Goal: Task Accomplishment & Management: Use online tool/utility

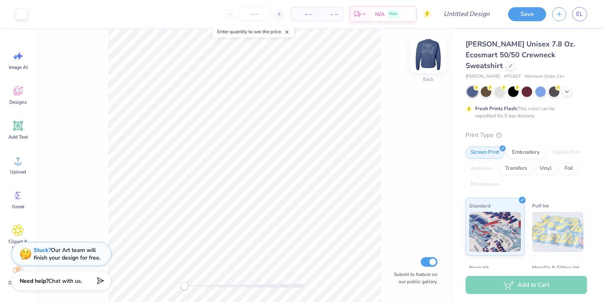
click at [430, 52] on img at bounding box center [428, 54] width 32 height 32
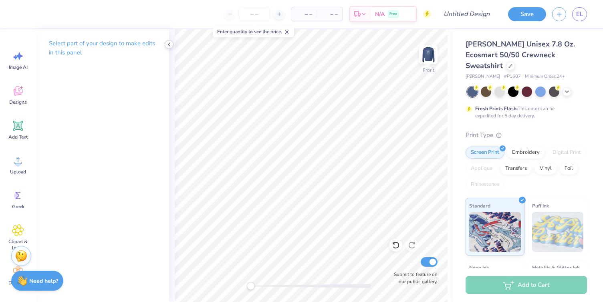
click at [168, 44] on polyline at bounding box center [169, 44] width 2 height 3
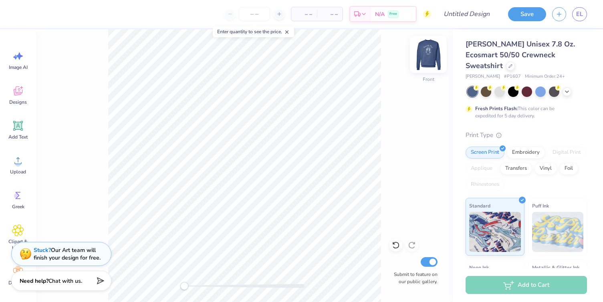
click at [425, 53] on img at bounding box center [428, 54] width 32 height 32
click at [512, 63] on icon at bounding box center [510, 65] width 4 height 4
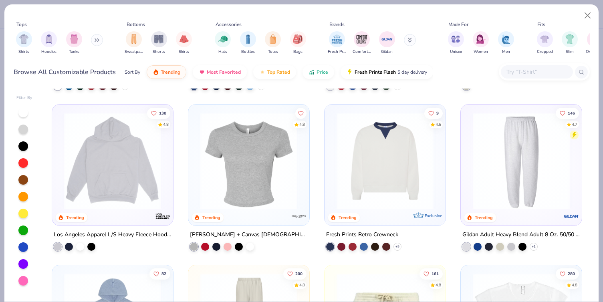
scroll to position [792, 0]
click at [271, 170] on img at bounding box center [248, 160] width 105 height 97
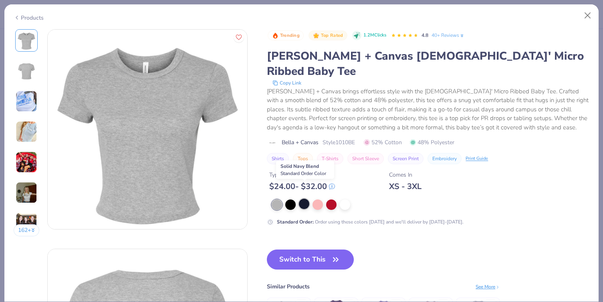
click at [302, 199] on div at bounding box center [304, 204] width 10 height 10
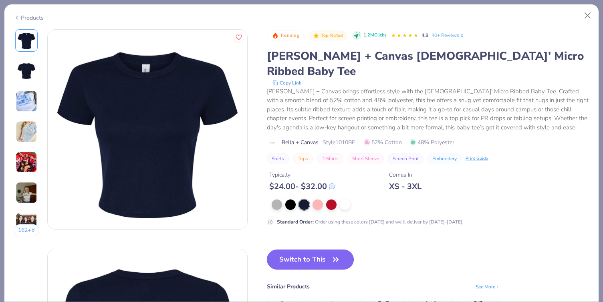
click at [308, 249] on button "Switch to This" at bounding box center [310, 259] width 87 height 20
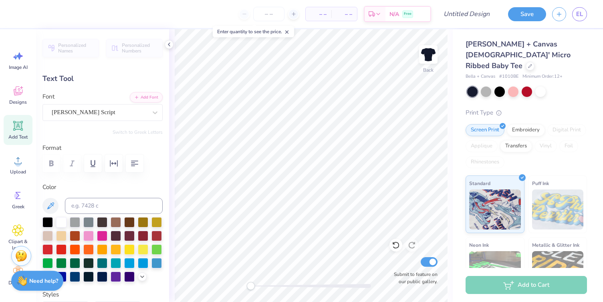
scroll to position [0, 1]
type textarea "Sisterhood"
type input "3.99"
type input "1.58"
type input "9.01"
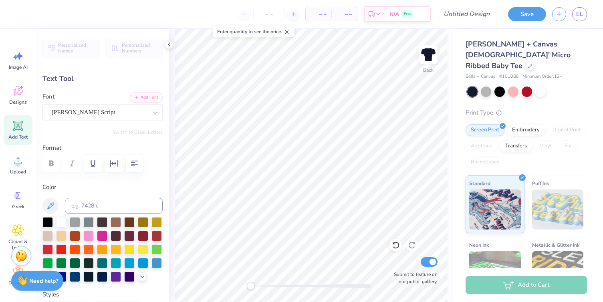
scroll to position [0, 0]
type textarea "2026"
type input "3.79"
type input "1.59"
click at [169, 44] on icon at bounding box center [169, 44] width 6 height 6
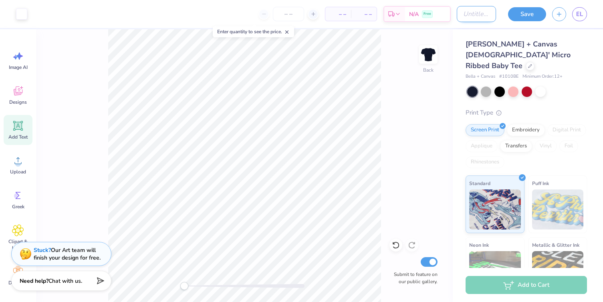
click at [485, 16] on input "Design Title" at bounding box center [476, 14] width 39 height 16
type input "Sisterhood-DWP"
click at [503, 20] on div "Save EL" at bounding box center [552, 14] width 101 height 28
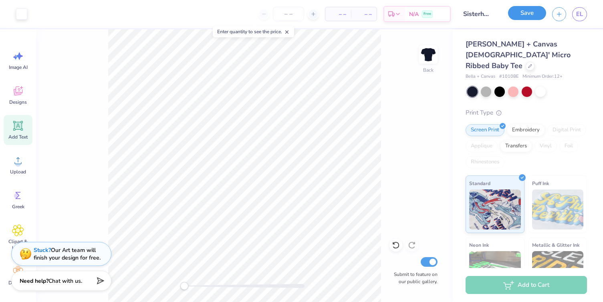
click at [523, 13] on button "Save" at bounding box center [527, 13] width 38 height 14
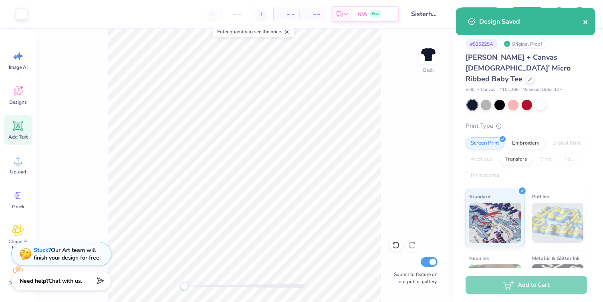
click at [585, 20] on icon "close" at bounding box center [586, 22] width 6 height 6
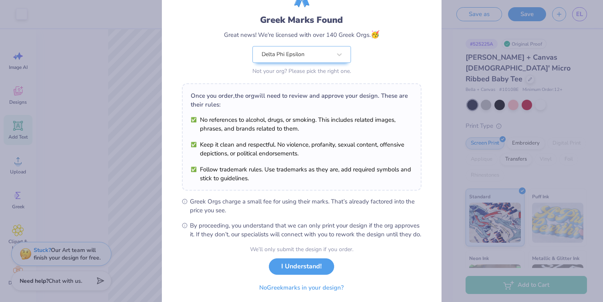
scroll to position [73, 0]
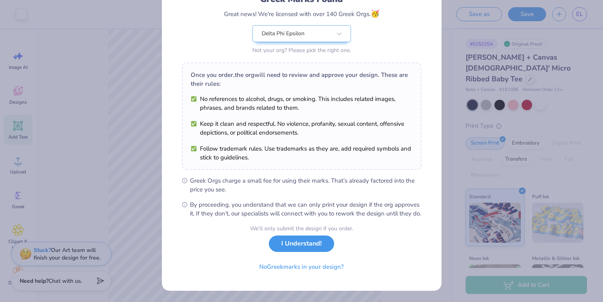
click at [316, 245] on button "I Understand!" at bounding box center [301, 243] width 65 height 16
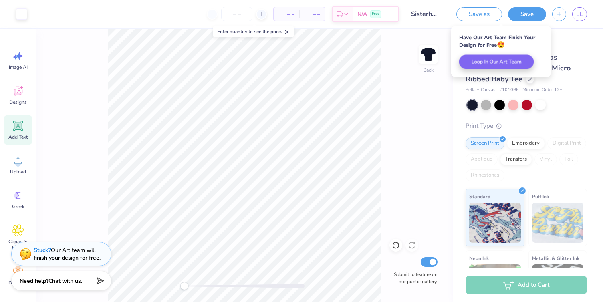
scroll to position [0, 0]
type input "6.40"
type input "1.99"
type input "1.19"
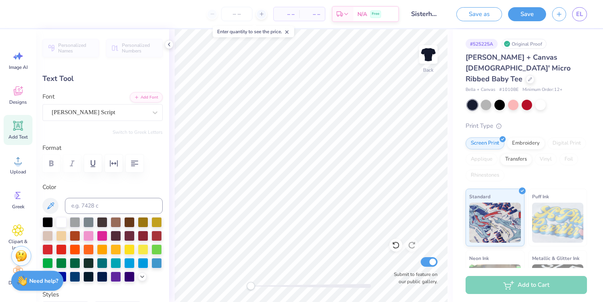
type textarea "S"
type textarea "Delta Phi Epsilon"
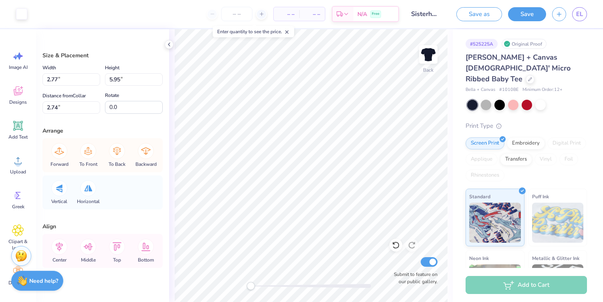
type input "2.05"
type input "4.41"
type input "4.28"
type input "1.69"
type input "3.79"
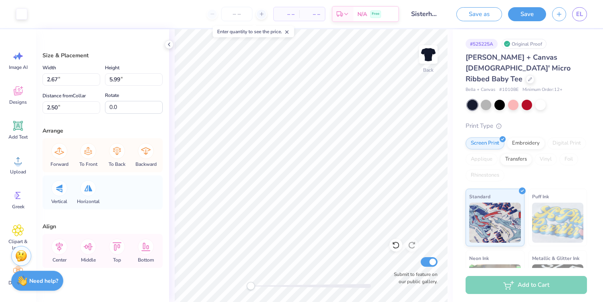
type input "4.70"
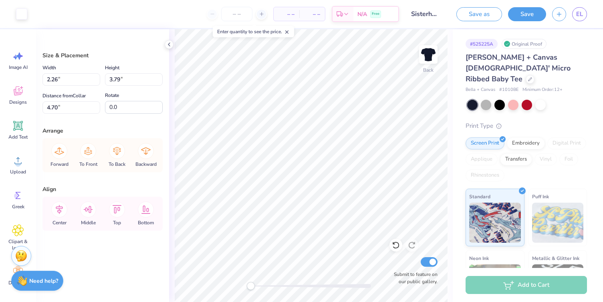
type input "3.29"
type input "2.46"
type input "4.11"
type input "3.00"
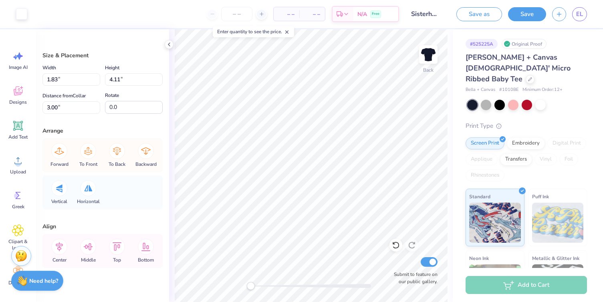
type input "1.83"
type input "4.11"
type input "1.98"
type input "4.25"
type input "3.16"
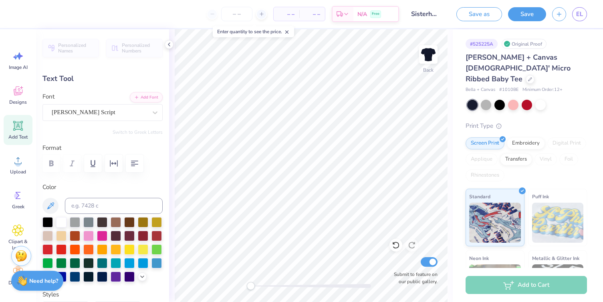
type input "3.79"
type input "1.59"
type input "8.94"
type input "9.31"
type input "3.46"
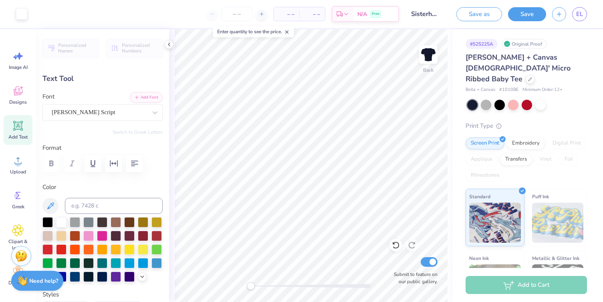
type input "0.53"
type input "3.79"
type input "1.59"
type input "7.92"
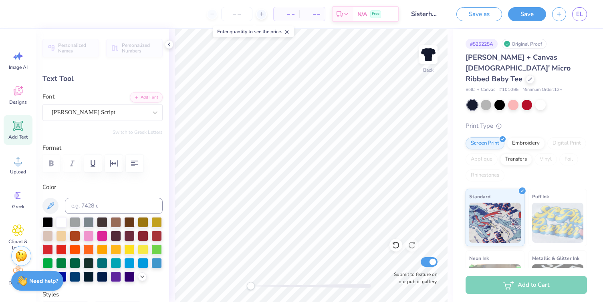
type textarea "2"
click at [522, 10] on button "Save" at bounding box center [527, 13] width 38 height 14
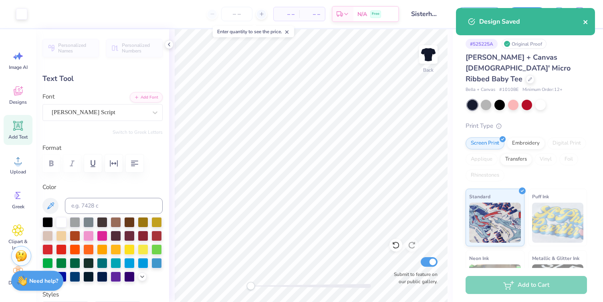
click at [583, 21] on icon "close" at bounding box center [586, 22] width 6 height 6
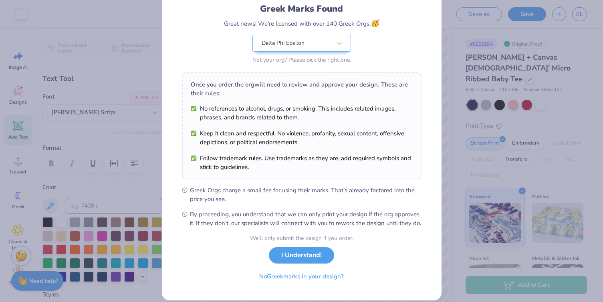
scroll to position [73, 0]
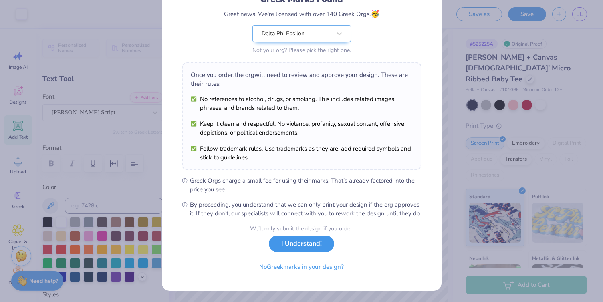
click at [301, 245] on button "I Understand!" at bounding box center [301, 243] width 65 height 16
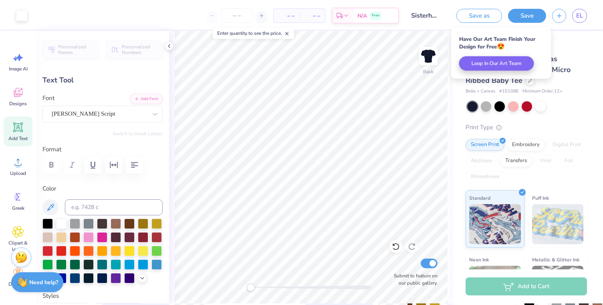
scroll to position [0, 0]
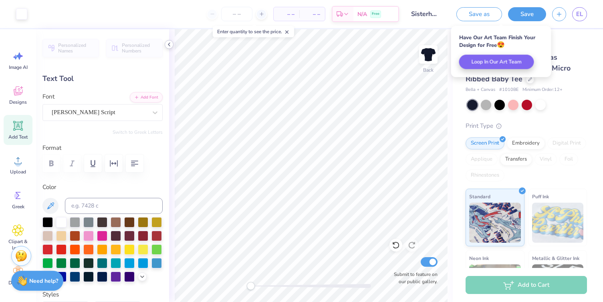
click at [169, 42] on icon at bounding box center [169, 44] width 6 height 6
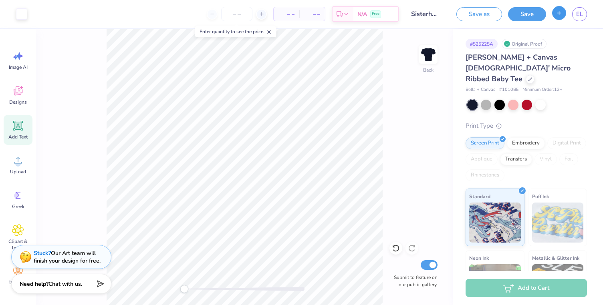
click at [560, 14] on icon "button" at bounding box center [558, 13] width 7 height 7
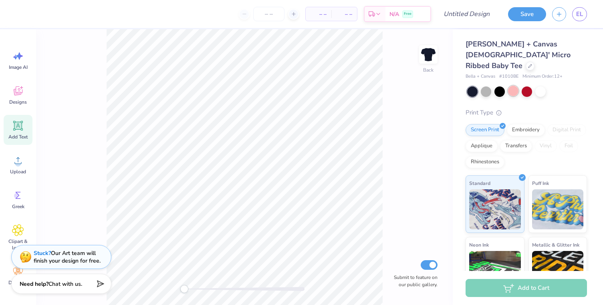
click at [515, 86] on div at bounding box center [513, 91] width 10 height 10
click at [474, 86] on div at bounding box center [472, 91] width 10 height 10
click at [551, 190] on img at bounding box center [558, 208] width 52 height 40
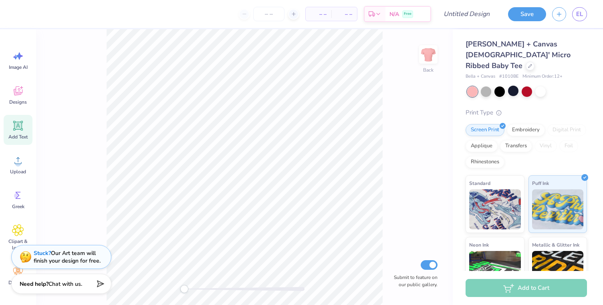
click at [20, 126] on icon at bounding box center [18, 126] width 8 height 8
type input "4.77"
type input "1.38"
type input "7.81"
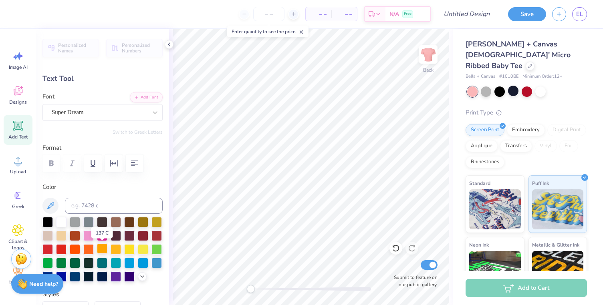
click at [101, 247] on div at bounding box center [102, 248] width 10 height 10
type textarea "T"
type textarea "Delta Phi Epsilon"
type input "11.02"
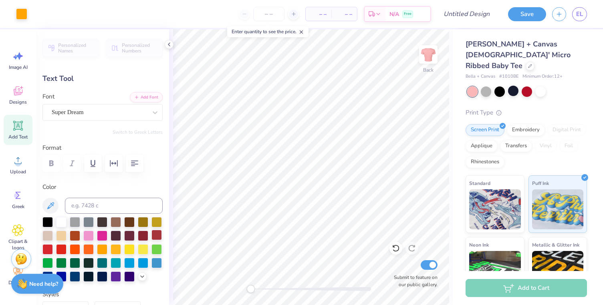
type input "1.32"
type input "7.84"
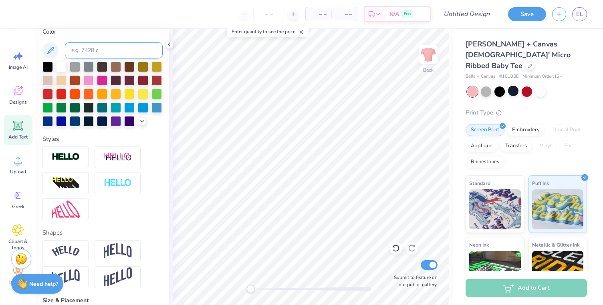
scroll to position [171, 0]
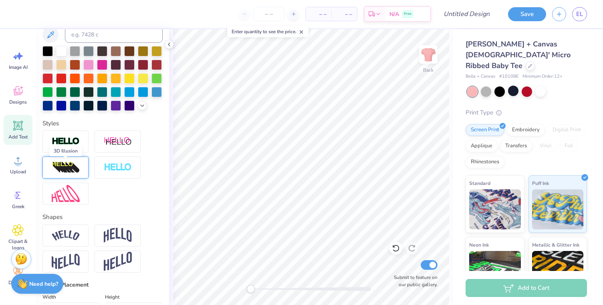
click at [75, 169] on img at bounding box center [66, 167] width 28 height 13
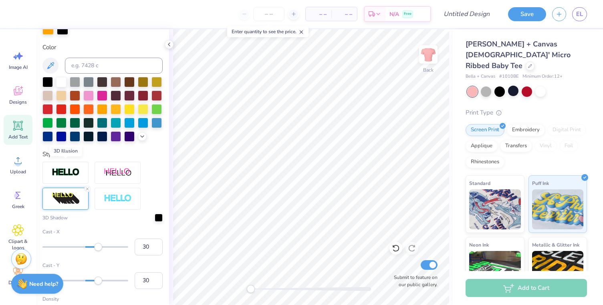
scroll to position [202, 0]
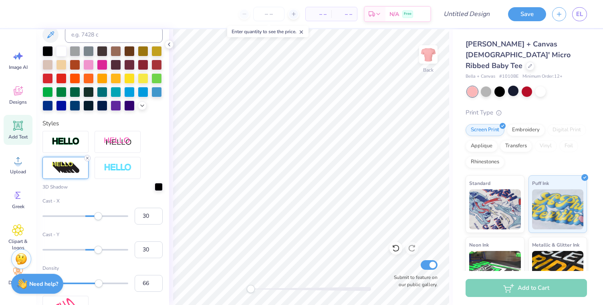
click at [86, 158] on icon at bounding box center [87, 158] width 5 height 5
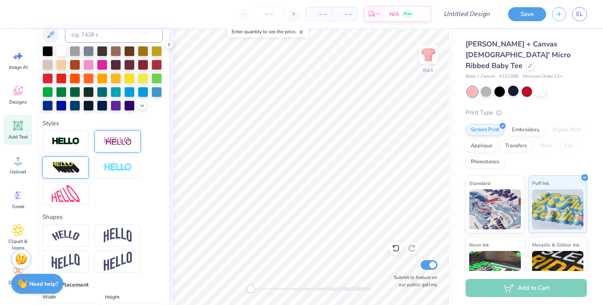
click at [117, 144] on img at bounding box center [118, 142] width 28 height 10
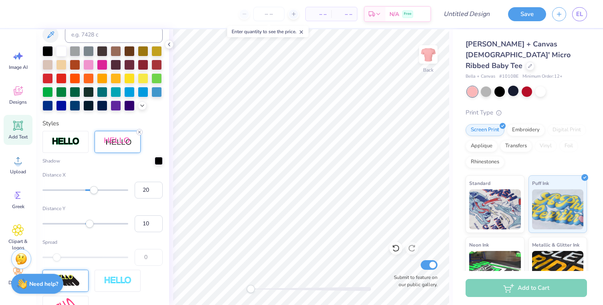
click at [139, 133] on icon at bounding box center [139, 132] width 5 height 5
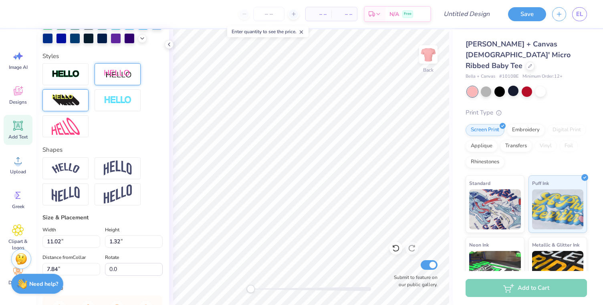
scroll to position [241, 0]
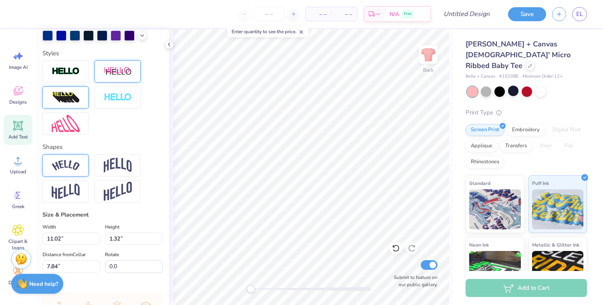
click at [76, 167] on img at bounding box center [66, 165] width 28 height 11
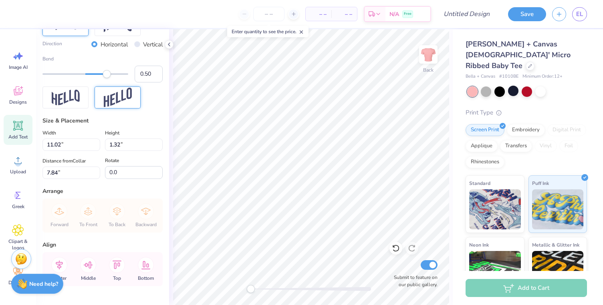
scroll to position [403, 0]
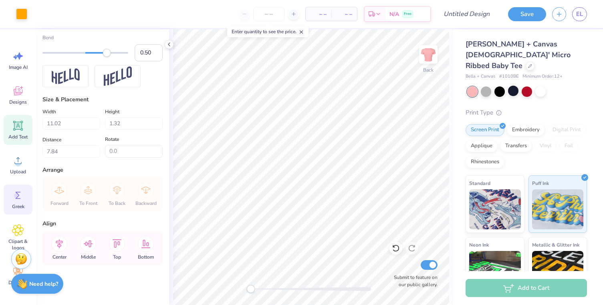
click at [20, 199] on icon at bounding box center [18, 195] width 12 height 12
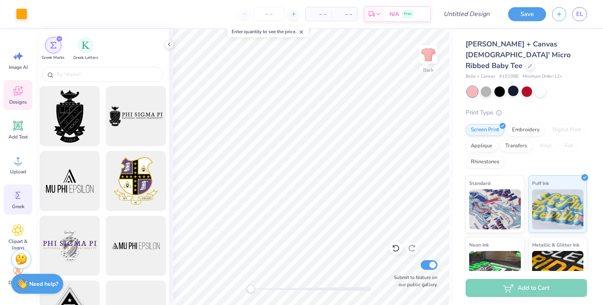
click at [15, 100] on span "Designs" at bounding box center [18, 102] width 18 height 6
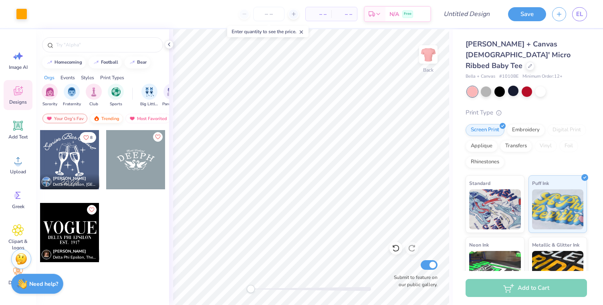
click at [109, 117] on div "Trending" at bounding box center [106, 119] width 33 height 10
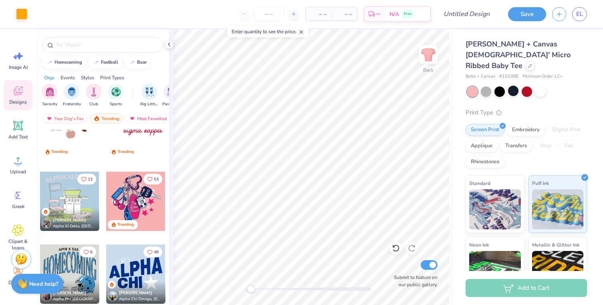
scroll to position [2308, 0]
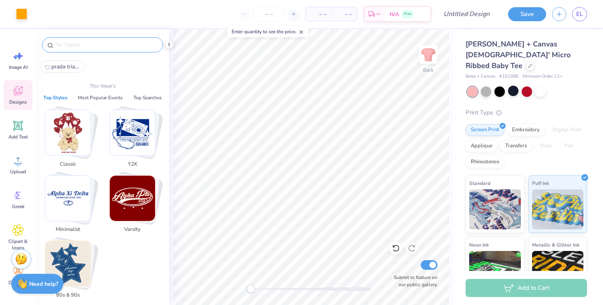
click at [93, 43] on input "text" at bounding box center [106, 45] width 103 height 8
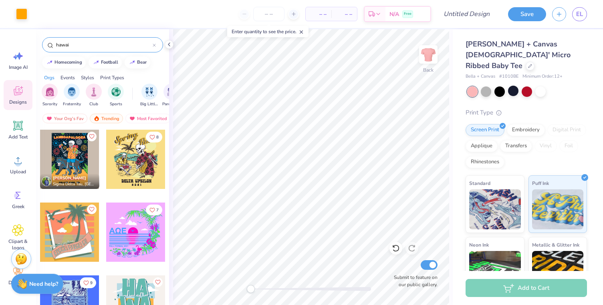
scroll to position [0, 0]
type input "h"
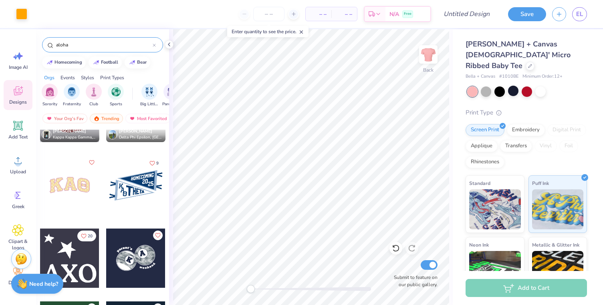
scroll to position [1386, 0]
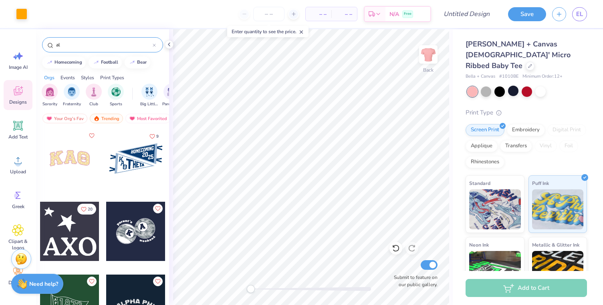
type input "a"
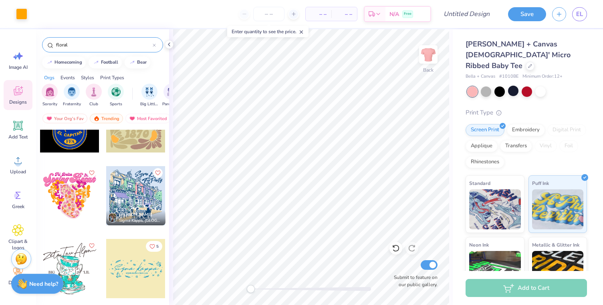
scroll to position [1707, 0]
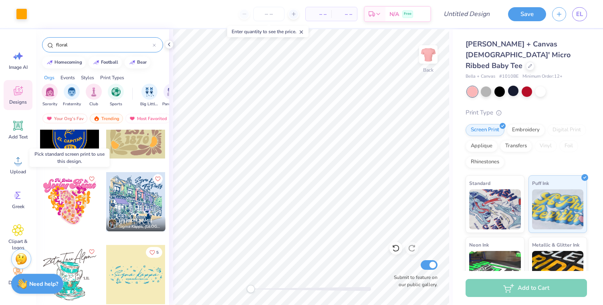
type input "floral"
click at [70, 203] on div at bounding box center [69, 201] width 59 height 59
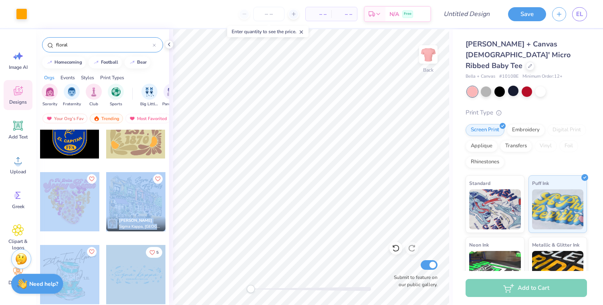
click at [298, 170] on div "Art colors – – Per Item – – Total Est. Delivery N/A Free Design Title Save EL I…" at bounding box center [301, 152] width 603 height 305
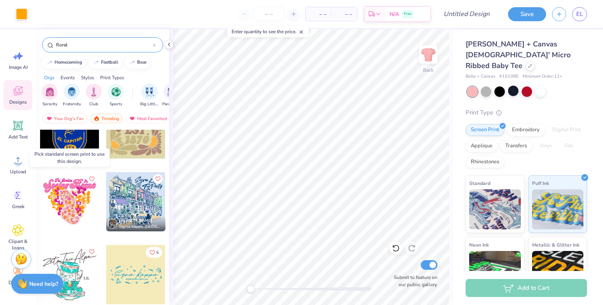
click at [73, 207] on div at bounding box center [69, 201] width 59 height 59
click at [68, 196] on div at bounding box center [69, 201] width 59 height 59
click at [40, 196] on div at bounding box center [9, 201] width 59 height 59
click at [68, 196] on div at bounding box center [69, 201] width 59 height 59
click at [70, 192] on div at bounding box center [69, 201] width 59 height 59
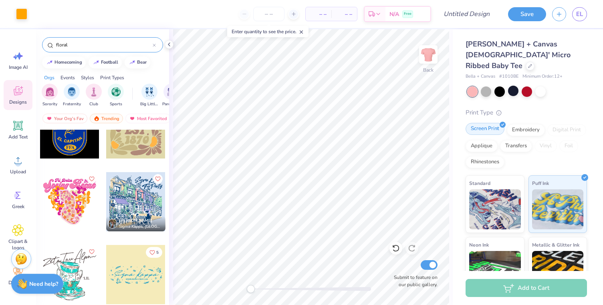
click at [479, 123] on div "Screen Print" at bounding box center [484, 129] width 39 height 12
click at [487, 194] on img at bounding box center [495, 208] width 52 height 40
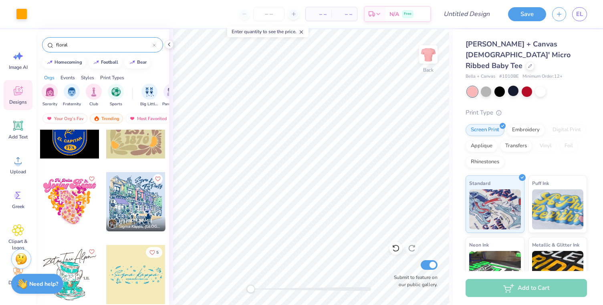
click at [61, 199] on div at bounding box center [69, 201] width 59 height 59
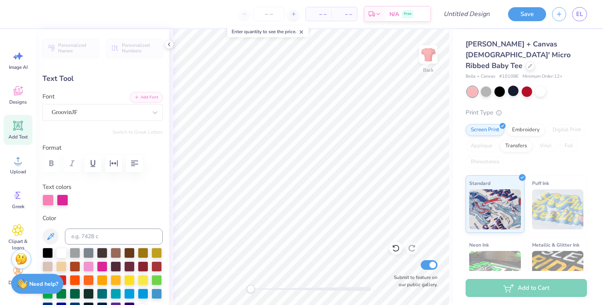
type textarea "B"
type input "4.03"
type input "2.11"
type input "3.09"
type input "2.73"
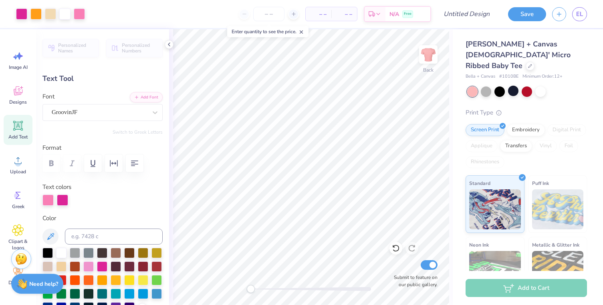
type input "0.57"
type input "3.00"
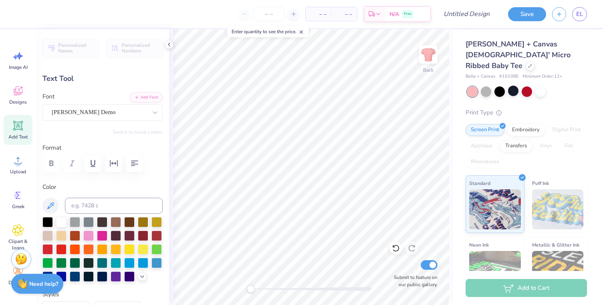
scroll to position [0, 0]
type textarea "T"
type textarea "Delta Phi Epsilon"
type input "5.19"
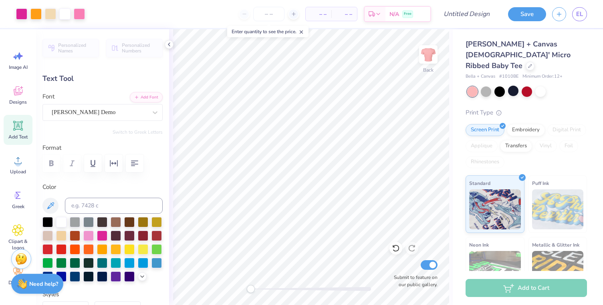
type input "0.65"
type input "2.96"
type input "1.45"
type input "0.50"
type input "3.16"
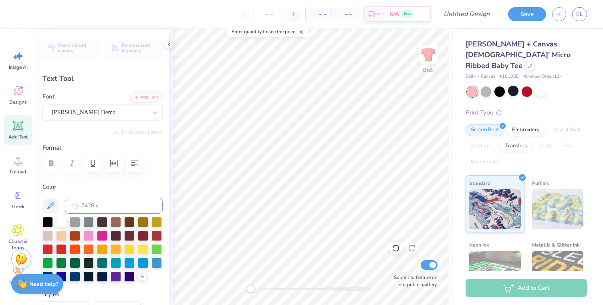
type textarea "2026"
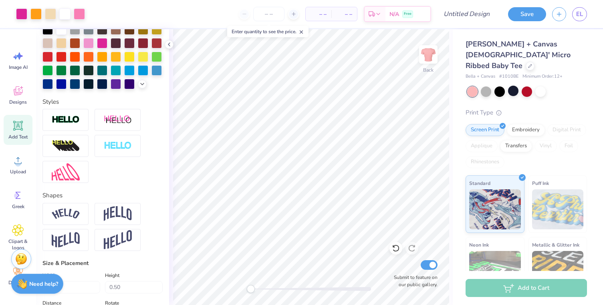
scroll to position [0, 0]
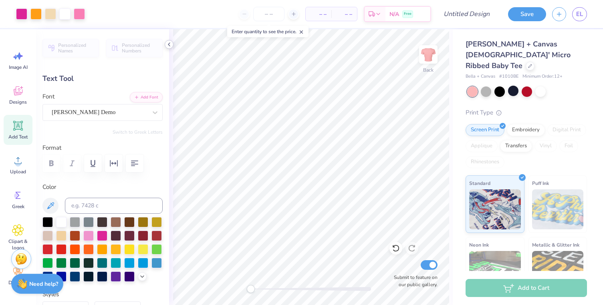
click at [169, 43] on polyline at bounding box center [169, 44] width 2 height 3
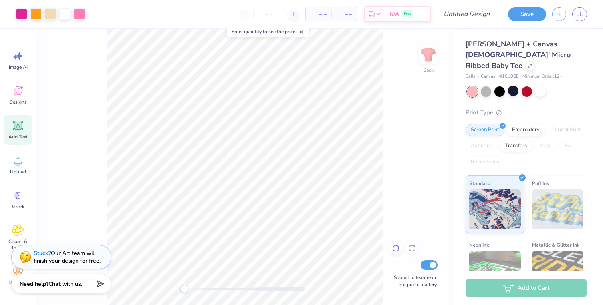
click at [393, 246] on icon at bounding box center [394, 247] width 2 height 2
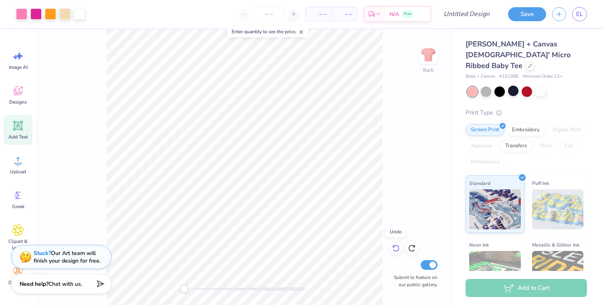
click at [393, 246] on icon at bounding box center [394, 247] width 2 height 2
click at [411, 247] on icon at bounding box center [412, 248] width 8 height 8
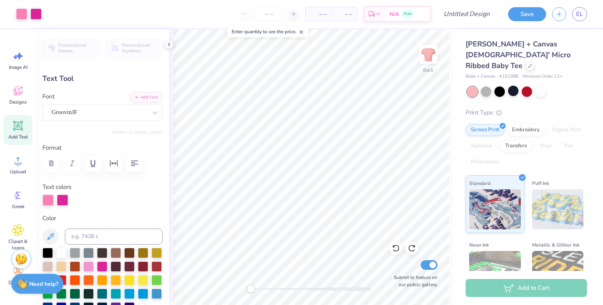
type input "4.03"
type input "2.11"
type input "3.09"
type textarea "Sisterhood"
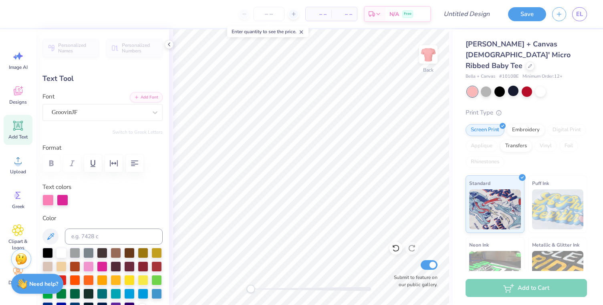
type input "4.18"
type input "1.55"
type input "3.05"
type input "6.26"
type input "1.50"
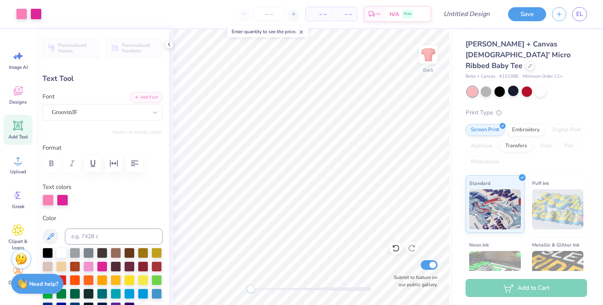
type input "3.30"
type input "2.73"
type input "0.57"
type input "3.00"
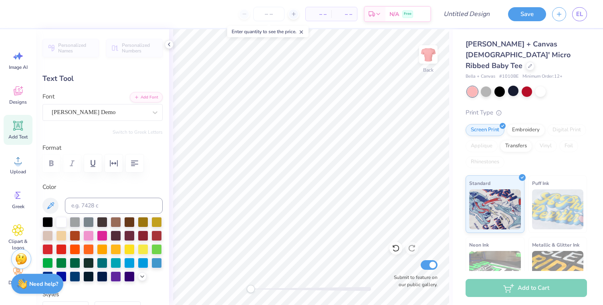
scroll to position [0, 0]
type textarea "Delta Phi Epsilon"
type input "5.19"
type input "0.65"
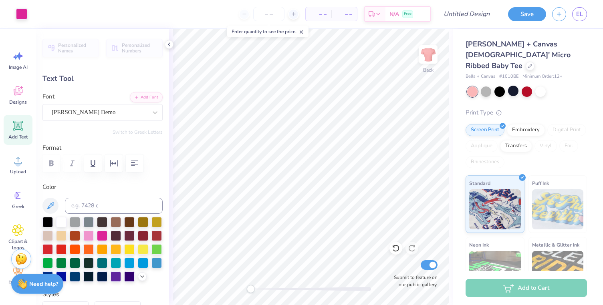
type input "2.67"
type input "1.45"
type input "0.50"
type input "3.16"
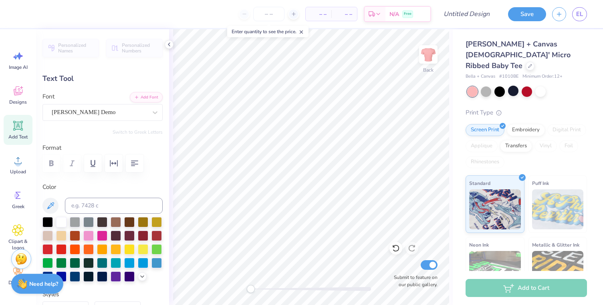
type textarea "2026"
click at [20, 95] on icon at bounding box center [18, 90] width 9 height 9
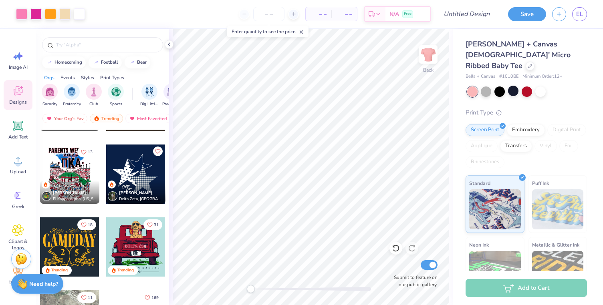
scroll to position [630, 0]
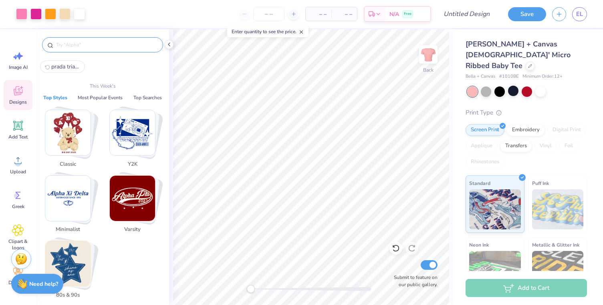
click at [86, 42] on input "text" at bounding box center [106, 45] width 103 height 8
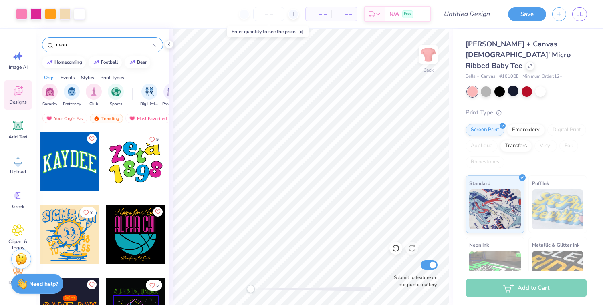
scroll to position [0, 0]
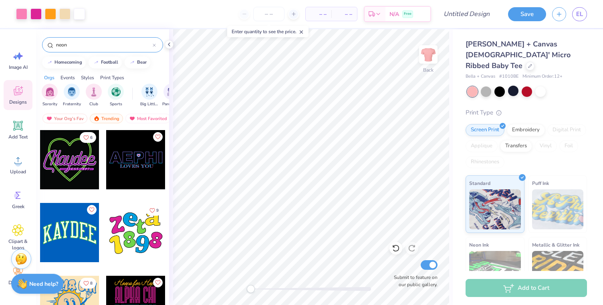
type input "neon"
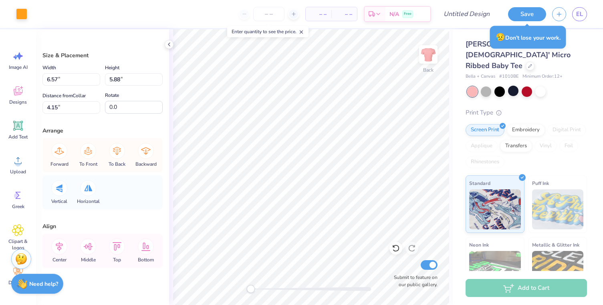
type input "3.08"
type input "5.29"
type input "4.81"
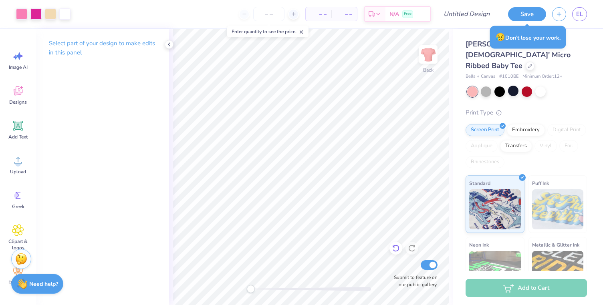
click at [392, 252] on icon at bounding box center [396, 248] width 8 height 8
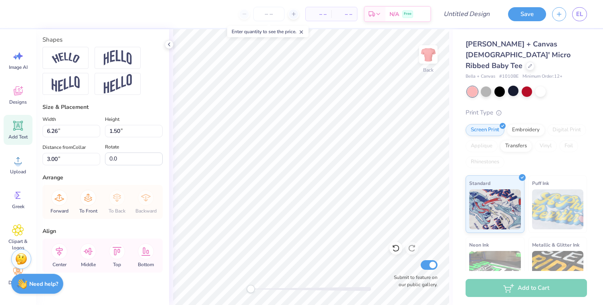
scroll to position [387, 0]
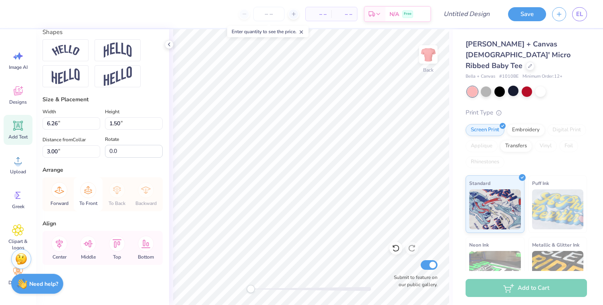
click at [87, 189] on icon at bounding box center [88, 190] width 16 height 16
type input "5.59"
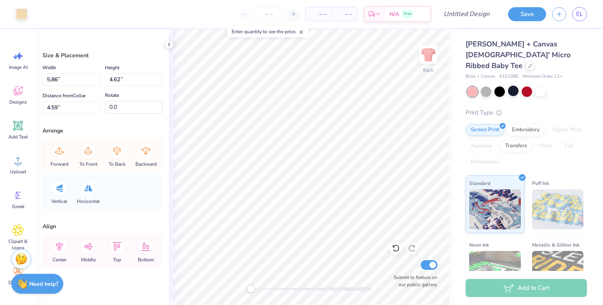
type input "6.57"
type input "5.88"
type input "3.93"
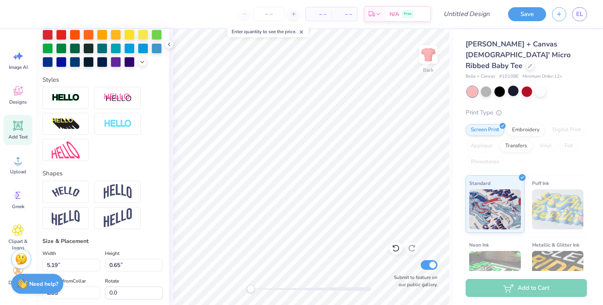
scroll to position [356, 0]
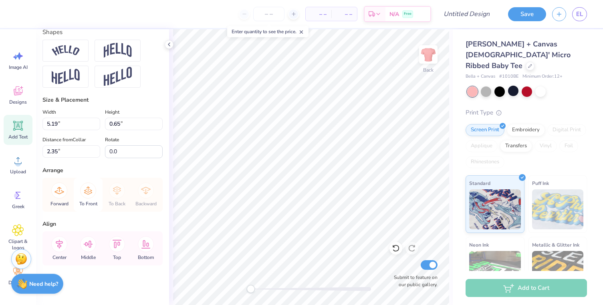
click at [87, 192] on icon at bounding box center [88, 191] width 16 height 16
type input "6.49"
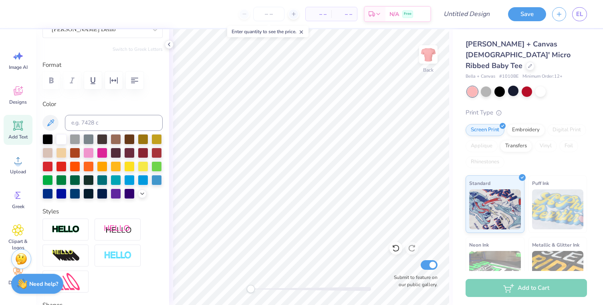
scroll to position [86, 0]
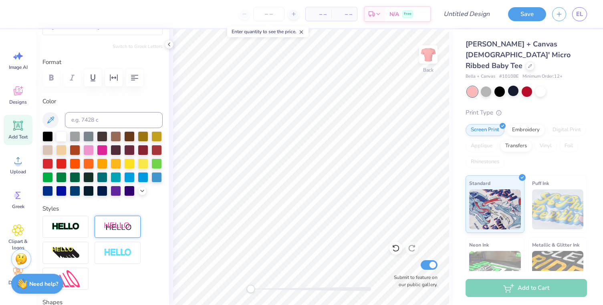
click at [117, 225] on img at bounding box center [118, 227] width 28 height 10
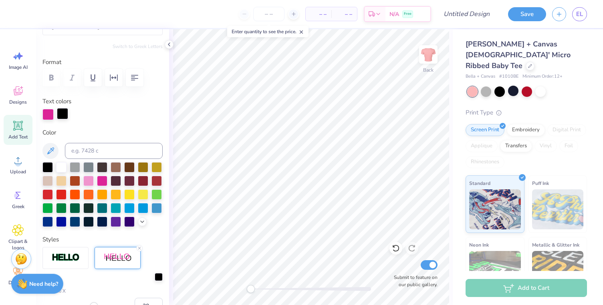
click at [66, 117] on div at bounding box center [62, 113] width 11 height 11
click at [128, 194] on div at bounding box center [129, 194] width 10 height 10
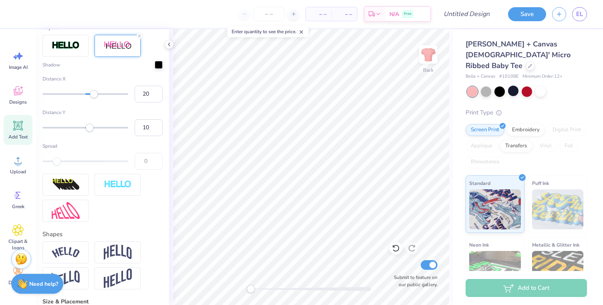
scroll to position [305, 0]
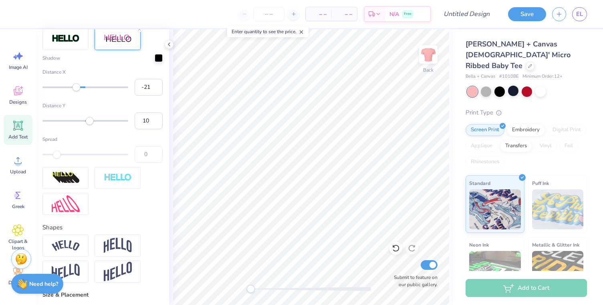
type input "-22"
drag, startPoint x: 91, startPoint y: 87, endPoint x: 76, endPoint y: 86, distance: 15.2
click at [76, 86] on div "Accessibility label" at bounding box center [76, 87] width 8 height 8
type input "-14"
click at [79, 87] on div "Accessibility label" at bounding box center [79, 87] width 8 height 8
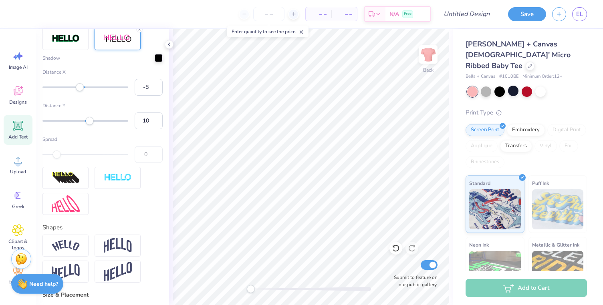
type input "-7"
click at [82, 87] on div "Accessibility label" at bounding box center [82, 87] width 8 height 8
type input "-5"
click at [83, 87] on div "Accessibility label" at bounding box center [83, 87] width 8 height 8
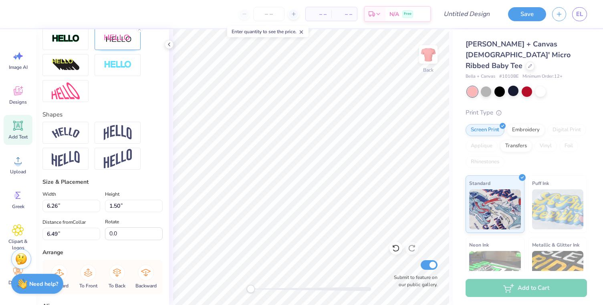
type input "6.26"
type input "1.50"
type input "4.99"
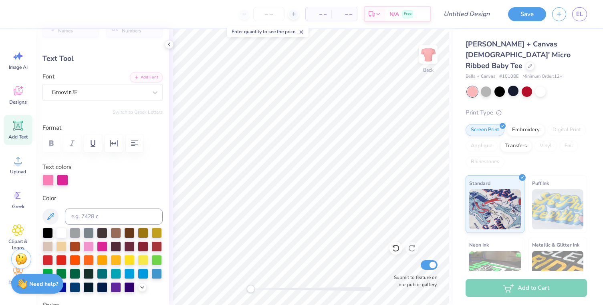
scroll to position [0, 0]
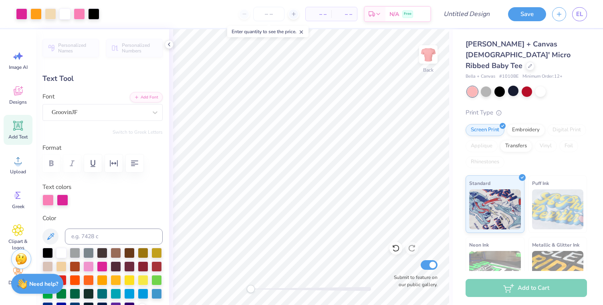
type input "5.45"
type input "0.72"
type input "6.49"
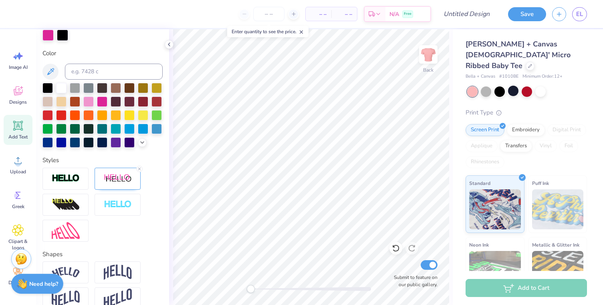
scroll to position [181, 0]
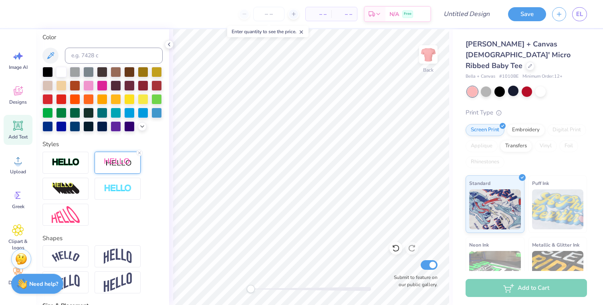
click at [112, 161] on img at bounding box center [118, 163] width 28 height 10
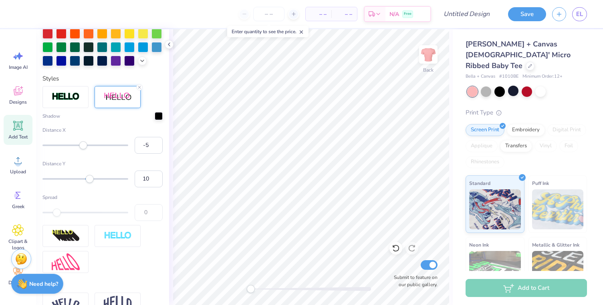
scroll to position [252, 0]
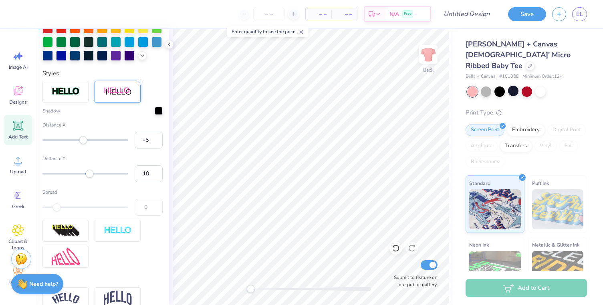
type input "6.26"
type input "1.50"
type input "4.99"
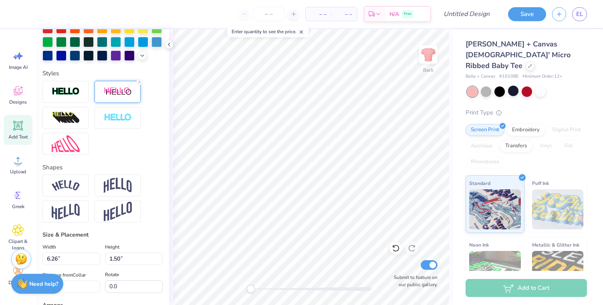
click at [117, 90] on img at bounding box center [118, 92] width 28 height 10
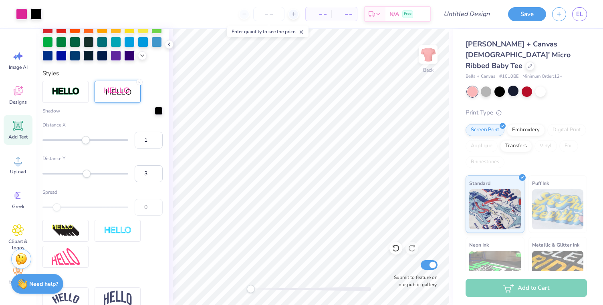
type input "5.45"
type input "0.72"
type input "6.49"
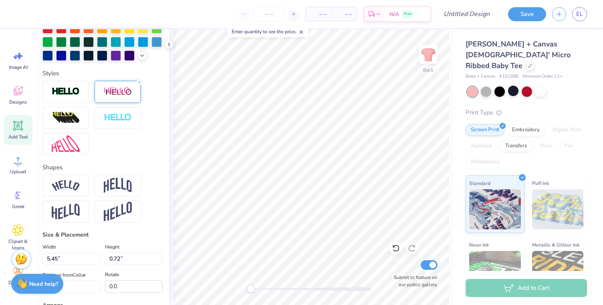
click at [118, 93] on img at bounding box center [118, 92] width 28 height 10
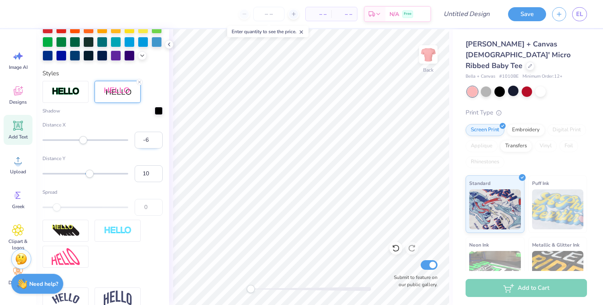
click at [157, 141] on input "-6" at bounding box center [149, 140] width 28 height 17
click at [157, 138] on input "-5" at bounding box center [149, 140] width 28 height 17
click at [157, 138] on input "-4" at bounding box center [149, 140] width 28 height 17
click at [157, 138] on input "-3" at bounding box center [149, 140] width 28 height 17
click at [157, 138] on input "-2" at bounding box center [149, 140] width 28 height 17
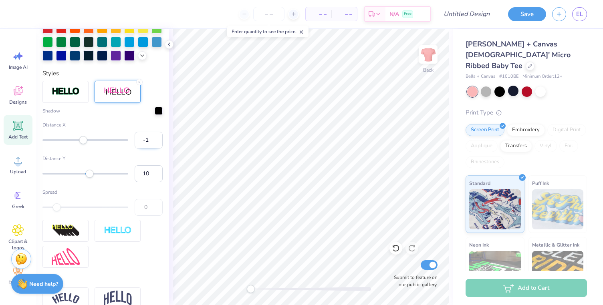
click at [157, 138] on input "-1" at bounding box center [149, 140] width 28 height 17
type input "0"
click at [157, 138] on input "0" at bounding box center [149, 140] width 28 height 17
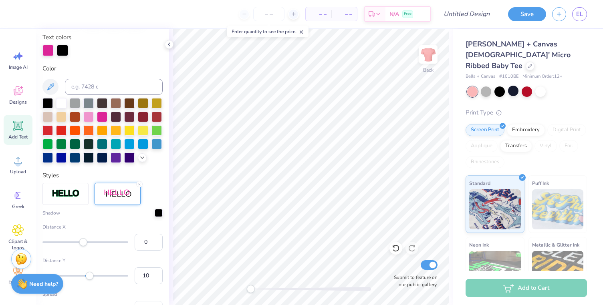
scroll to position [119, 0]
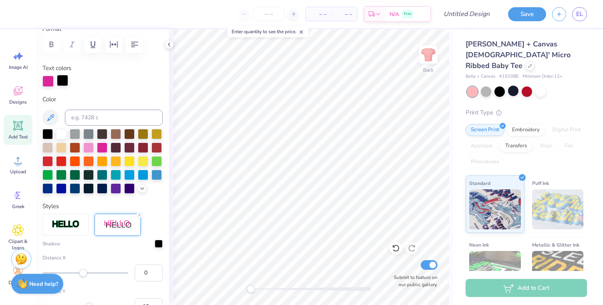
click at [60, 80] on div at bounding box center [62, 80] width 11 height 11
click at [142, 160] on div at bounding box center [143, 160] width 10 height 10
type input "1.42"
type input "0.50"
type input "2.75"
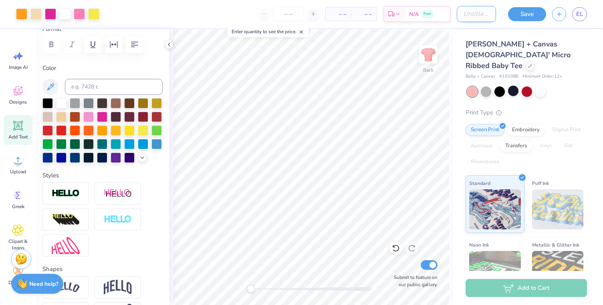
click at [473, 15] on input "Design Title" at bounding box center [476, 14] width 39 height 16
type input "Sisterhood-WTP"
click at [531, 15] on button "Save" at bounding box center [527, 13] width 38 height 14
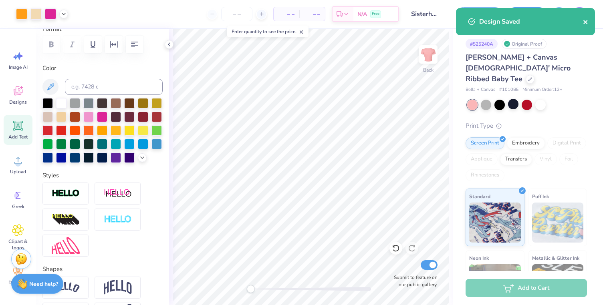
click at [585, 24] on icon "close" at bounding box center [586, 22] width 6 height 6
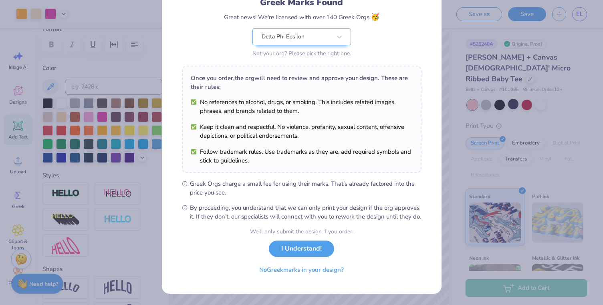
scroll to position [70, 0]
click at [308, 248] on button "I Understand!" at bounding box center [301, 247] width 65 height 16
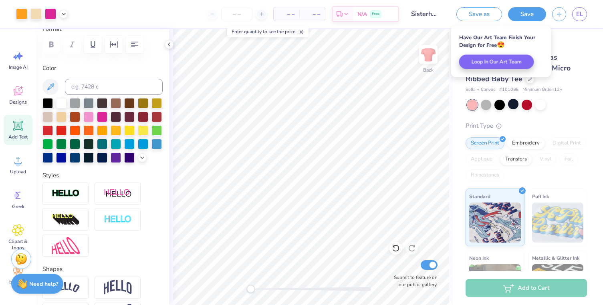
scroll to position [0, 0]
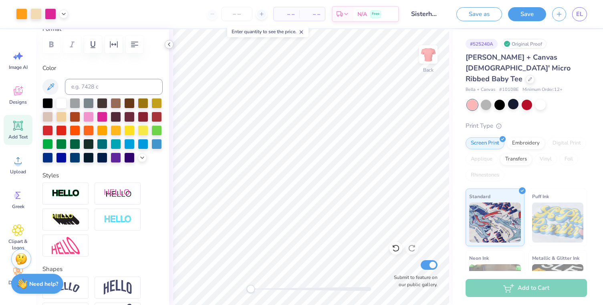
click at [169, 44] on polyline at bounding box center [169, 44] width 2 height 3
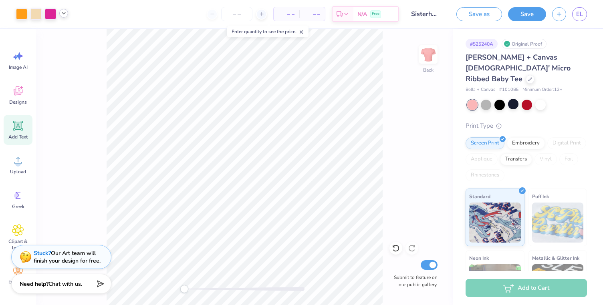
click at [63, 13] on polyline at bounding box center [63, 13] width 3 height 2
click at [64, 14] on icon at bounding box center [63, 13] width 6 height 6
click at [63, 13] on polyline at bounding box center [63, 13] width 3 height 2
click at [98, 13] on div "– – Per Item – – Total Est. Delivery N/A Free" at bounding box center [236, 14] width 325 height 28
click at [563, 12] on button "button" at bounding box center [559, 13] width 14 height 14
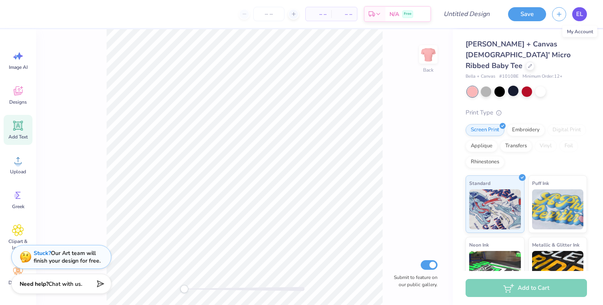
click at [576, 17] on span "EL" at bounding box center [579, 14] width 7 height 9
click at [513, 86] on div at bounding box center [513, 91] width 10 height 10
click at [18, 89] on icon at bounding box center [18, 90] width 9 height 9
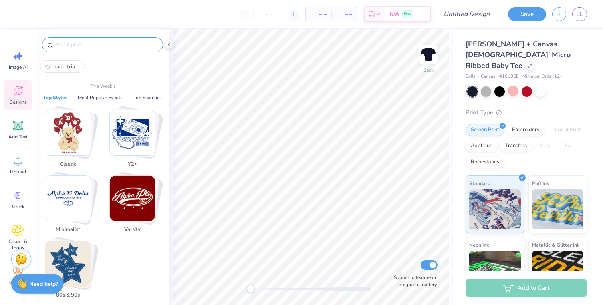
click at [115, 45] on input "text" at bounding box center [106, 45] width 103 height 8
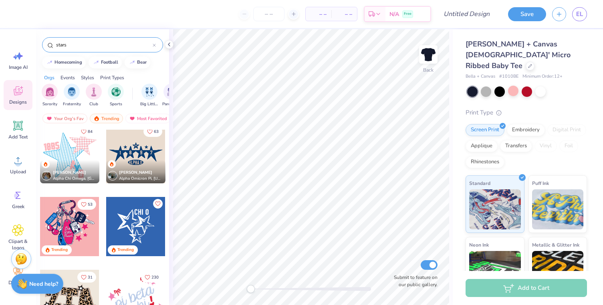
scroll to position [144, 0]
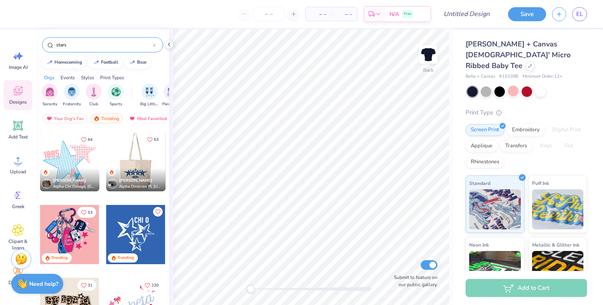
type input "stars"
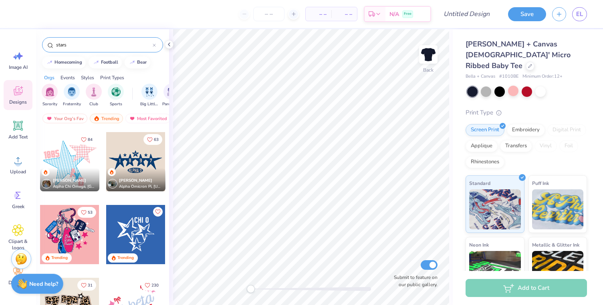
click at [106, 160] on div at bounding box center [75, 161] width 59 height 59
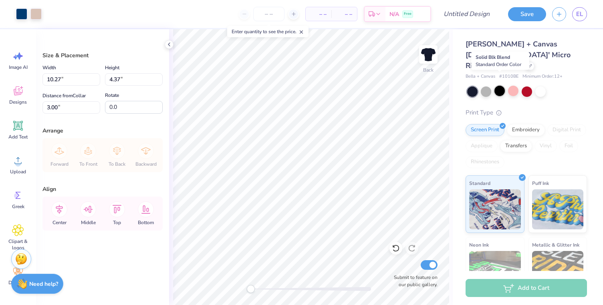
click at [499, 86] on div at bounding box center [499, 91] width 10 height 10
click at [483, 86] on div at bounding box center [486, 91] width 10 height 10
click at [541, 86] on div at bounding box center [540, 91] width 10 height 10
click at [512, 86] on div at bounding box center [513, 91] width 10 height 10
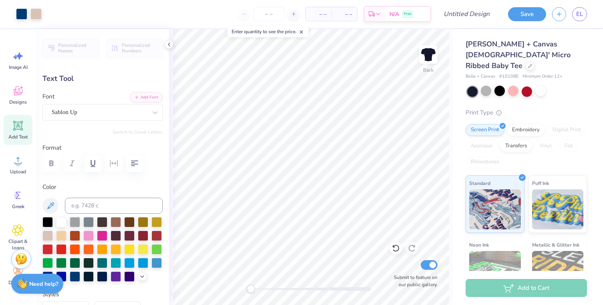
type input "0.36"
type input "0.76"
type input "5.59"
type input "0.35"
type input "0.58"
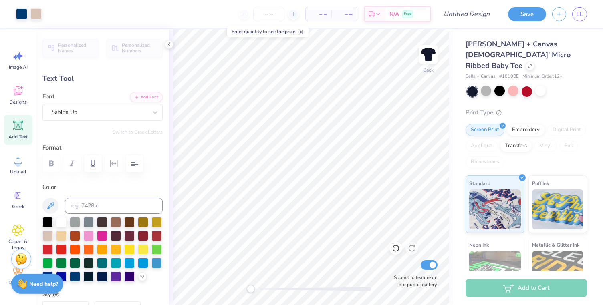
type input "5.67"
type input "0.73"
type input "0.70"
type input "5.62"
type textarea "A"
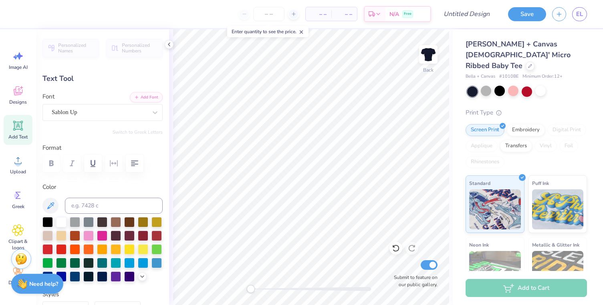
type textarea "DP"
type input "0.36"
type input "0.76"
type input "5.59"
type textarea "E"
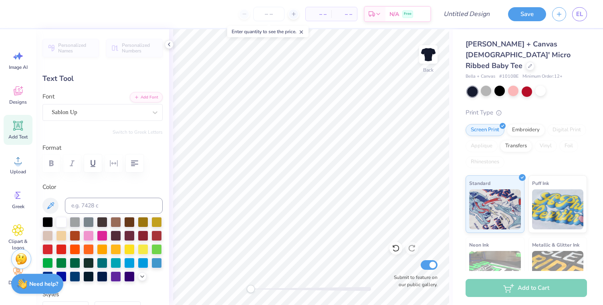
type input "0.35"
type input "0.58"
type input "5.67"
type textarea "HI"
type input "0.36"
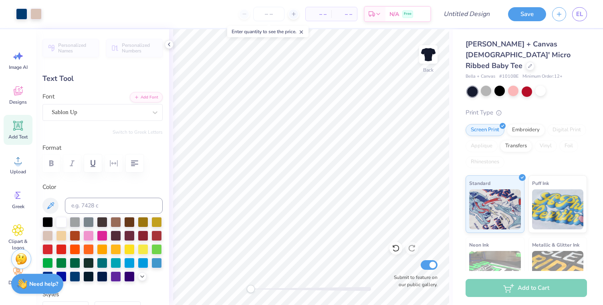
type input "0.77"
type input "0.33"
type input "0.74"
type input "0.30"
type input "0.67"
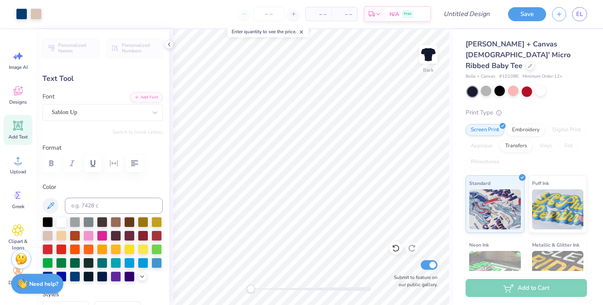
type input "5.62"
type input "0.36"
type input "0.77"
type input "5.56"
type input "0.73"
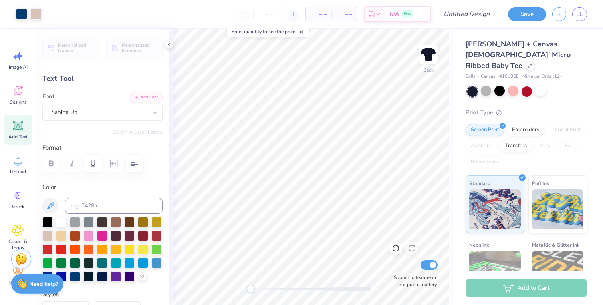
type input "0.67"
type input "5.64"
type textarea "DPHIE"
type input "0.73"
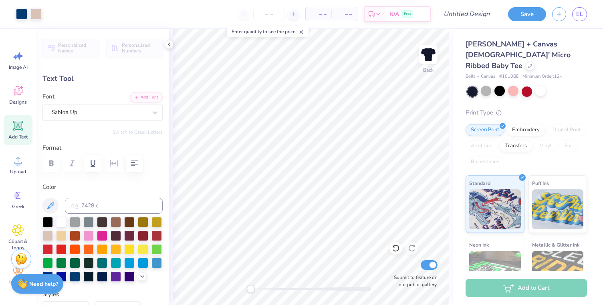
type input "5.60"
type input "1.66"
type input "0.77"
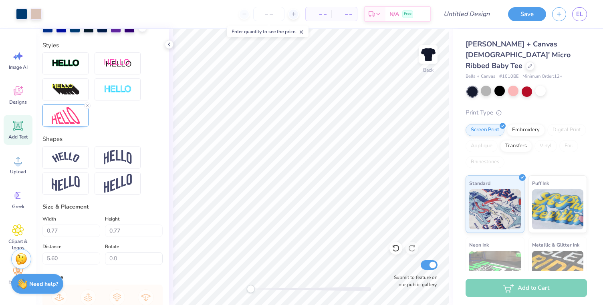
scroll to position [248, 0]
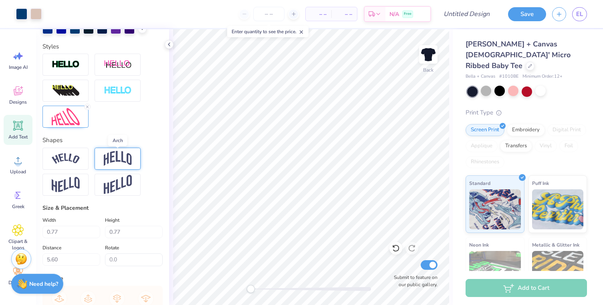
click at [123, 157] on img at bounding box center [118, 158] width 28 height 15
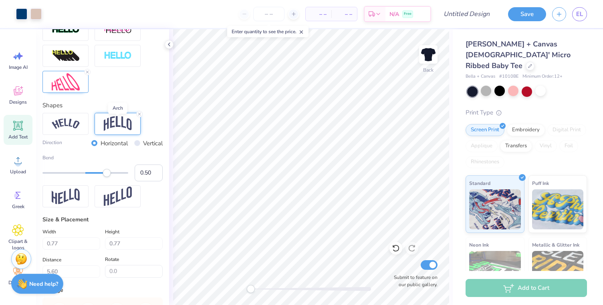
scroll to position [274, 0]
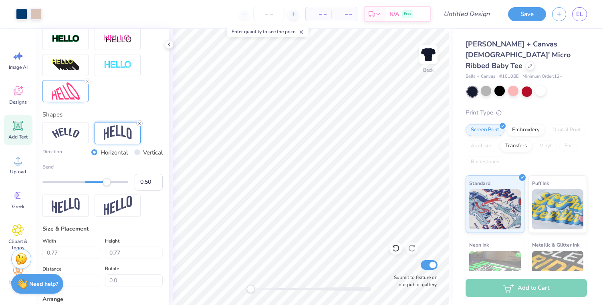
click at [140, 123] on icon at bounding box center [139, 123] width 5 height 5
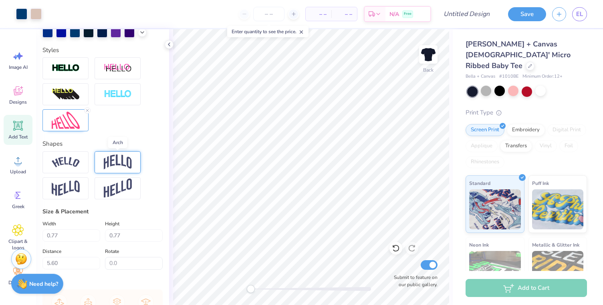
scroll to position [241, 0]
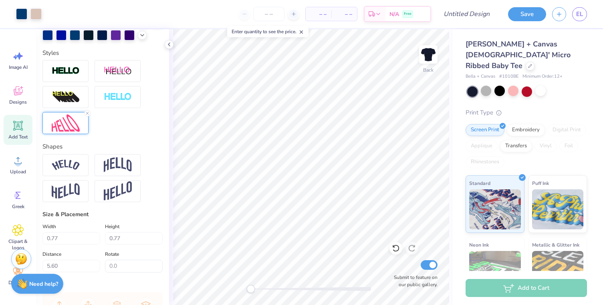
click at [76, 125] on img at bounding box center [66, 123] width 28 height 17
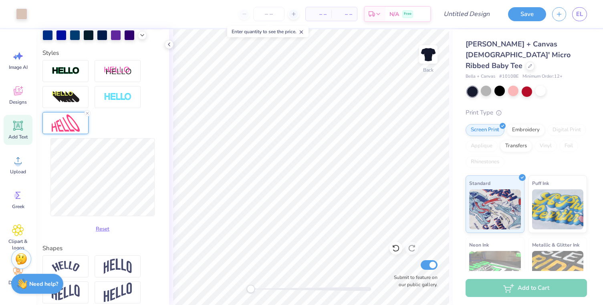
type input "1.39"
type input "0.53"
type input "5.72"
type textarea "DP"
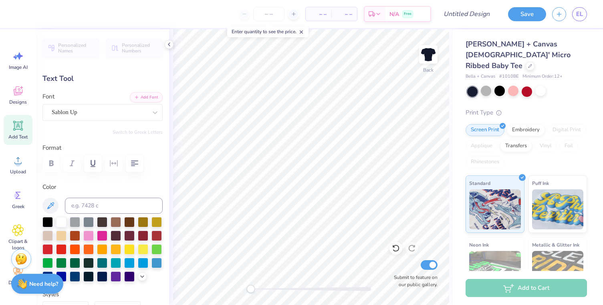
type input "0.40"
type input "0.73"
type input "3.67"
type textarea "9"
type textarea "1"
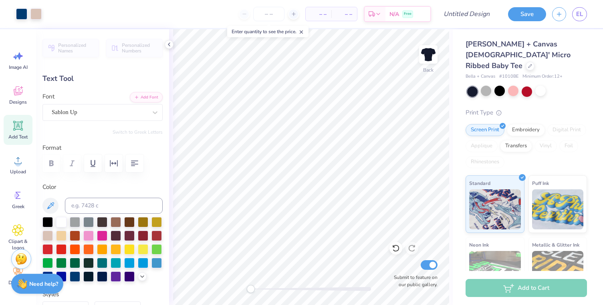
type input "0.79"
type input "0.86"
type input "5.63"
type textarea "D"
click at [17, 129] on icon at bounding box center [18, 126] width 10 height 10
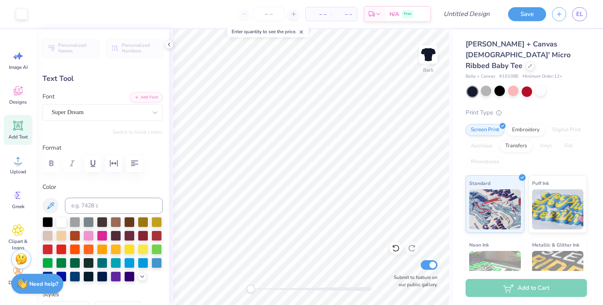
type input "4.77"
type input "1.38"
type input "7.81"
type textarea "T"
type textarea "DPHIE"
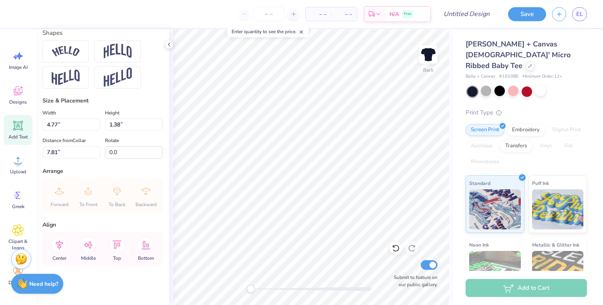
scroll to position [356, 0]
click at [158, 127] on input "1.37" at bounding box center [134, 124] width 58 height 12
click at [158, 127] on input "1.36" at bounding box center [134, 124] width 58 height 12
click at [158, 127] on input "1.35" at bounding box center [134, 124] width 58 height 12
type input "1.34"
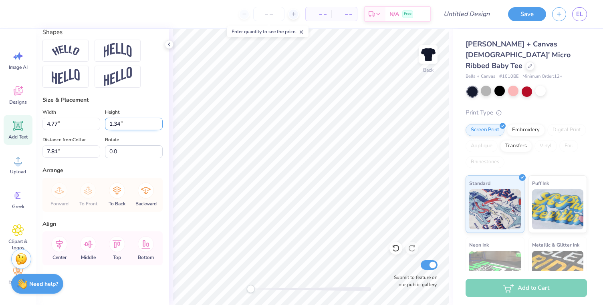
click at [158, 127] on input "1.34" at bounding box center [134, 124] width 58 height 12
click at [141, 136] on div "Rotate 0.0" at bounding box center [134, 146] width 58 height 23
type input "5.16"
type input "7.83"
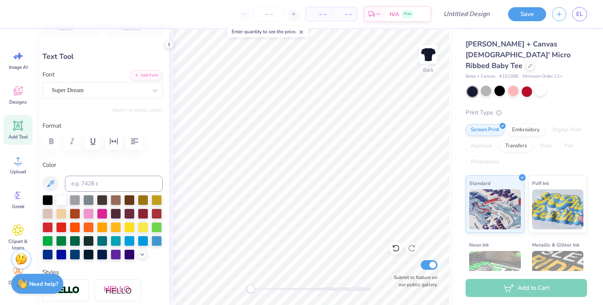
scroll to position [0, 0]
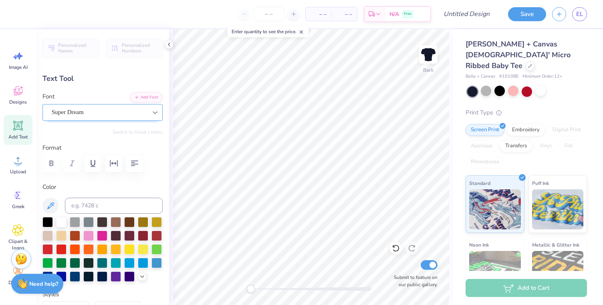
click at [153, 112] on icon at bounding box center [155, 112] width 5 height 3
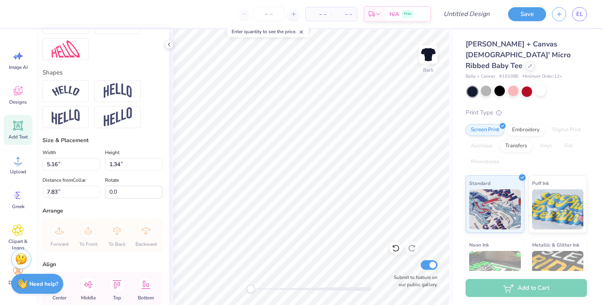
scroll to position [356, 0]
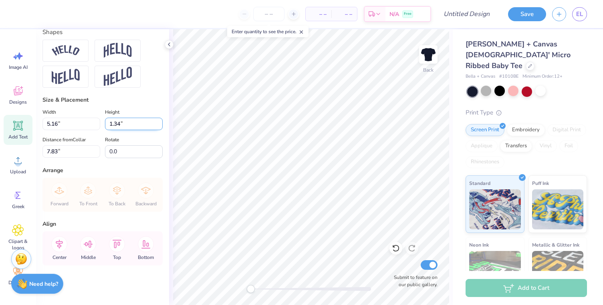
click at [159, 125] on input "1.33" at bounding box center [134, 124] width 58 height 12
click at [159, 125] on input "1.32" at bounding box center [134, 124] width 58 height 12
click at [159, 125] on input "1.31" at bounding box center [134, 124] width 58 height 12
click at [159, 125] on input "1.3" at bounding box center [134, 124] width 58 height 12
click at [159, 125] on input "1.29" at bounding box center [134, 124] width 58 height 12
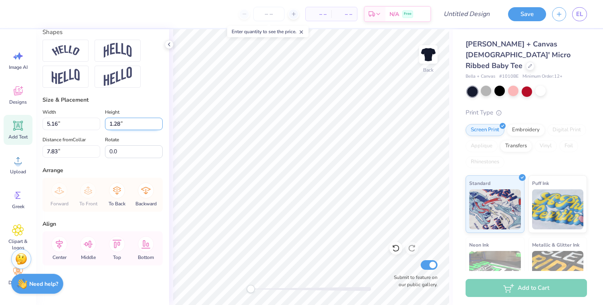
click at [159, 125] on input "1.28" at bounding box center [134, 124] width 58 height 12
type input "1.27"
click at [159, 125] on input "1.27" at bounding box center [134, 124] width 58 height 12
click at [96, 125] on input "5.15" at bounding box center [71, 124] width 58 height 12
type input "5.14"
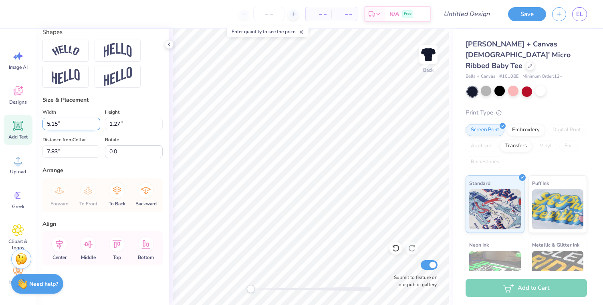
click at [96, 125] on input "5.14" at bounding box center [71, 124] width 58 height 12
type input "7.86"
click at [96, 125] on input "5.13" at bounding box center [71, 124] width 58 height 12
click at [96, 125] on input "5.12" at bounding box center [71, 124] width 58 height 12
click at [96, 125] on input "5.11" at bounding box center [71, 124] width 58 height 12
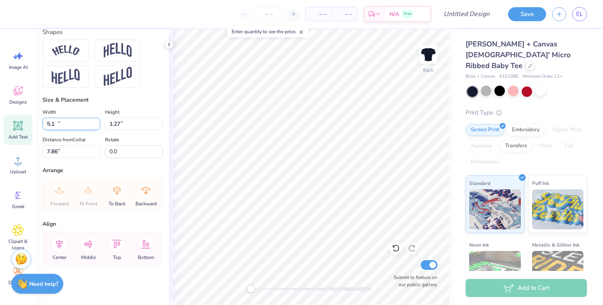
click at [96, 125] on input "5.1" at bounding box center [71, 124] width 58 height 12
click at [96, 125] on input "5.09" at bounding box center [71, 124] width 58 height 12
click at [96, 125] on input "5.08" at bounding box center [71, 124] width 58 height 12
click at [96, 125] on input "5.07" at bounding box center [71, 124] width 58 height 12
click at [96, 125] on input "5.06" at bounding box center [71, 124] width 58 height 12
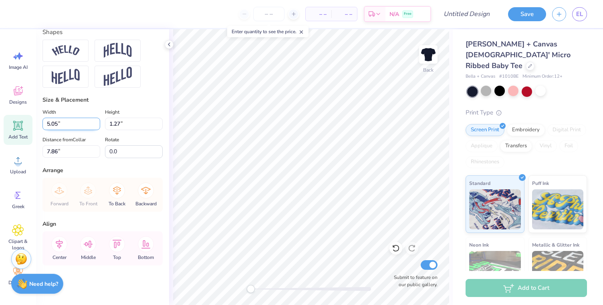
click at [96, 125] on input "5.05" at bounding box center [71, 124] width 58 height 12
click at [96, 125] on input "5.04" at bounding box center [71, 124] width 58 height 12
type input "5.03"
click at [96, 125] on input "5.03" at bounding box center [71, 124] width 58 height 12
click at [103, 136] on div "Distance from Collar 7.86 7.86 " Rotate 0.0" at bounding box center [102, 146] width 120 height 23
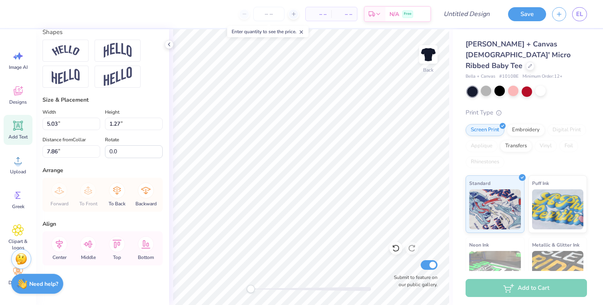
type input "1.31"
type input "7.85"
click at [96, 126] on input "5.02" at bounding box center [71, 124] width 58 height 12
click at [96, 126] on input "5.01" at bounding box center [71, 124] width 58 height 12
click at [96, 126] on input "5" at bounding box center [71, 124] width 58 height 12
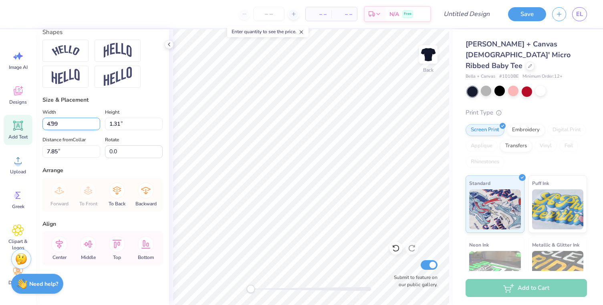
click at [96, 126] on input "4.99" at bounding box center [71, 124] width 58 height 12
click at [96, 126] on input "4.98" at bounding box center [71, 124] width 58 height 12
click at [96, 126] on input "4.97" at bounding box center [71, 124] width 58 height 12
click at [96, 126] on input "4.96" at bounding box center [71, 124] width 58 height 12
click at [96, 126] on input "4.95" at bounding box center [71, 124] width 58 height 12
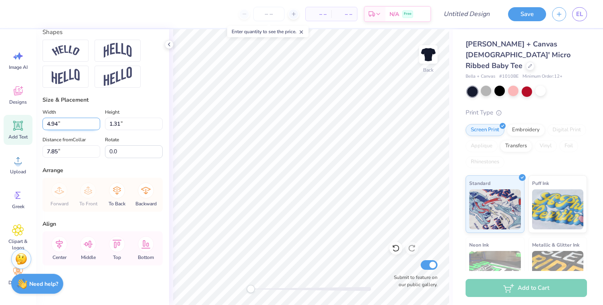
click at [96, 126] on input "4.94" at bounding box center [71, 124] width 58 height 12
click at [96, 126] on input "4.93" at bounding box center [71, 124] width 58 height 12
click at [96, 126] on input "4.92" at bounding box center [71, 124] width 58 height 12
type input "4.65"
click at [96, 126] on input "4.65" at bounding box center [71, 124] width 58 height 12
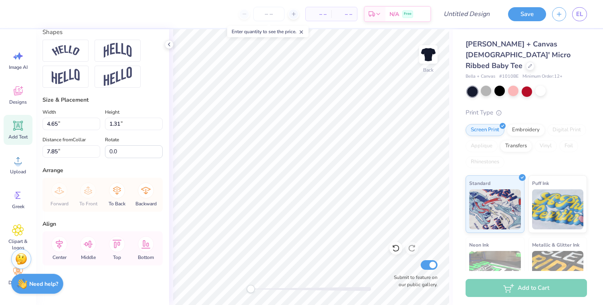
click at [102, 137] on div "Distance from Collar 7.85 7.85 " Rotate 0.0" at bounding box center [102, 146] width 120 height 23
type input "1.21"
type input "5.48"
click at [95, 125] on input "4.22" at bounding box center [71, 124] width 58 height 12
type input "3.98"
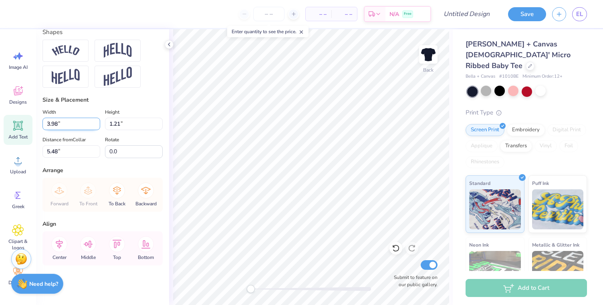
click at [95, 125] on input "3.98" at bounding box center [71, 124] width 58 height 12
type input "1.2"
type input "5.56"
click at [159, 126] on input "0.91" at bounding box center [134, 124] width 58 height 12
type input "0.44"
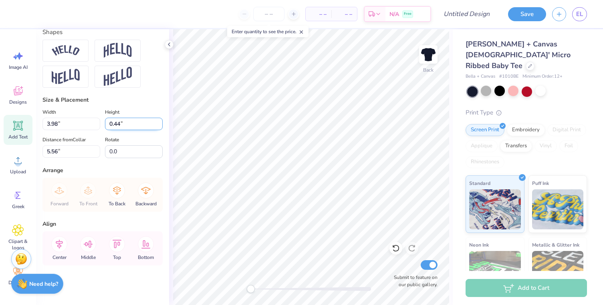
click at [159, 126] on input "0.44" at bounding box center [134, 124] width 58 height 12
click at [142, 134] on div "Width 3.98 3.98 " Height 0.44 0.44 " Distance from Collar 5.56 5.56 " Rotate 0.0" at bounding box center [102, 132] width 120 height 51
type input "1.69"
type input "5.86"
type input "2.42"
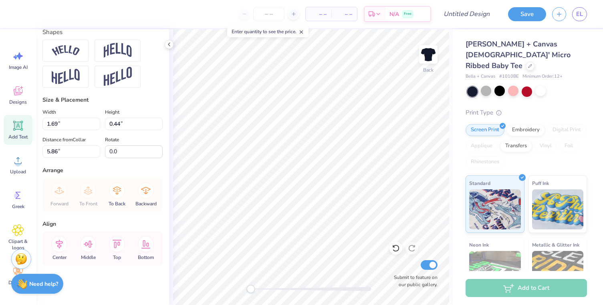
type input "0.63"
type input "5.80"
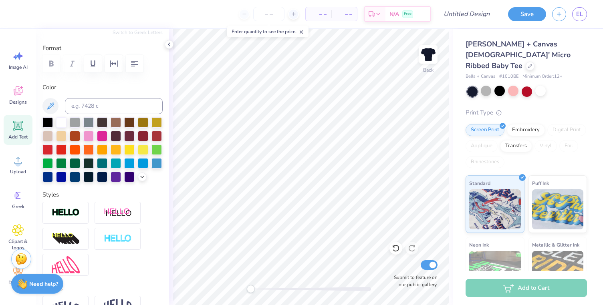
scroll to position [101, 0]
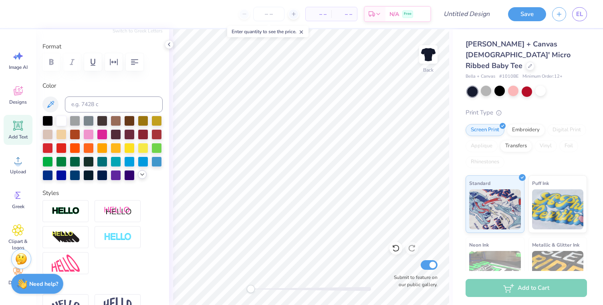
click at [143, 173] on icon at bounding box center [142, 174] width 6 height 6
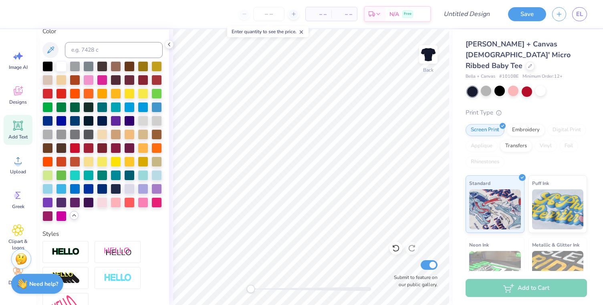
scroll to position [0, 0]
click at [47, 50] on icon at bounding box center [51, 50] width 10 height 10
click at [466, 14] on input "Design Title" at bounding box center [476, 14] width 39 height 16
click at [489, 13] on input "Sisterhood-" at bounding box center [476, 14] width 39 height 16
click at [485, 14] on input "Sisterhood-" at bounding box center [476, 14] width 39 height 16
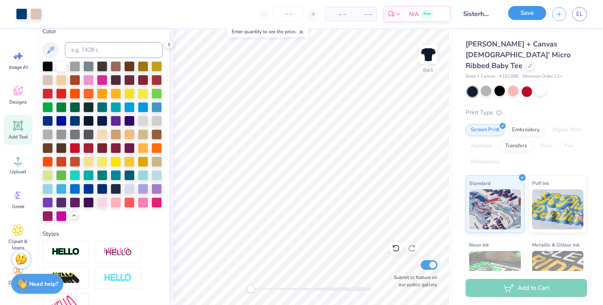
click at [524, 12] on button "Save" at bounding box center [527, 13] width 38 height 14
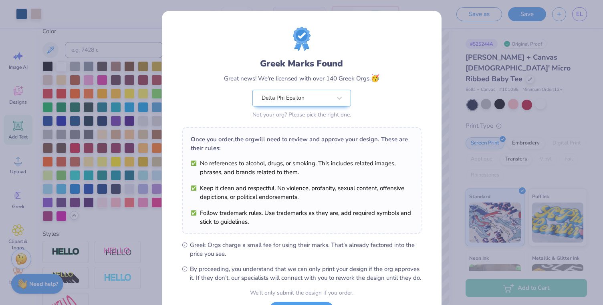
scroll to position [70, 0]
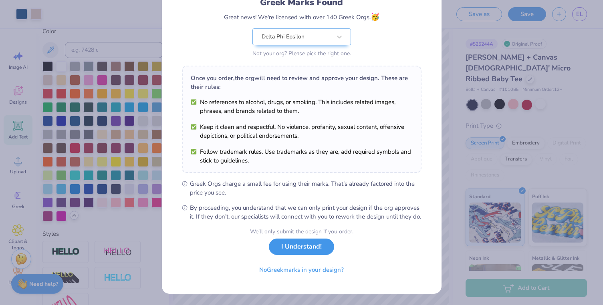
click at [307, 244] on button "I Understand!" at bounding box center [301, 247] width 65 height 16
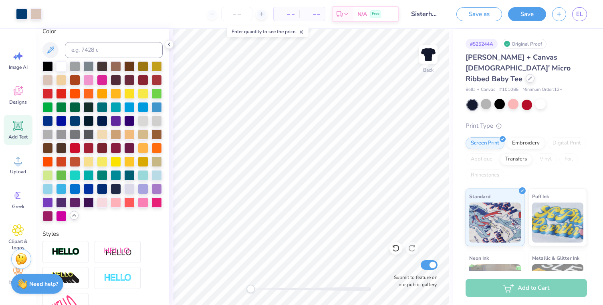
click at [528, 76] on icon at bounding box center [530, 78] width 4 height 4
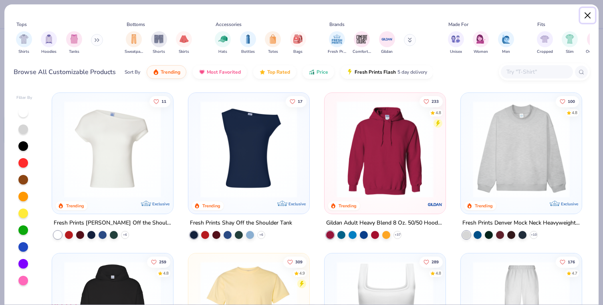
click at [587, 12] on button "Close" at bounding box center [587, 15] width 15 height 15
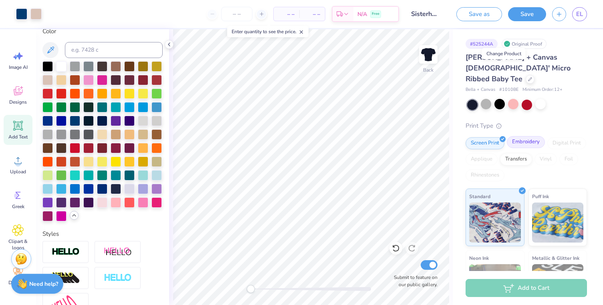
click at [521, 136] on div "Embroidery" at bounding box center [526, 142] width 38 height 12
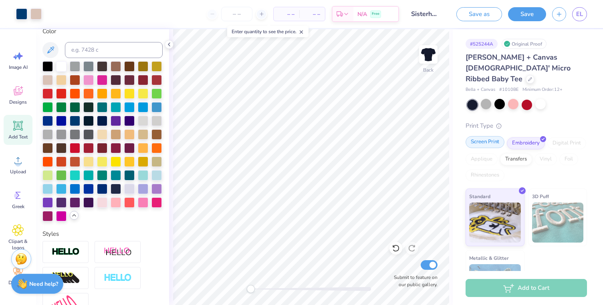
click at [494, 136] on div "Screen Print" at bounding box center [484, 142] width 39 height 12
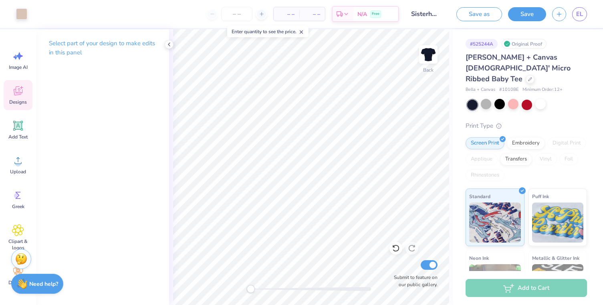
click at [12, 93] on icon at bounding box center [18, 91] width 12 height 12
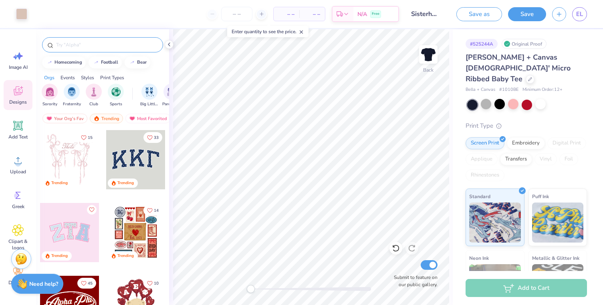
click at [89, 44] on input "text" at bounding box center [106, 45] width 103 height 8
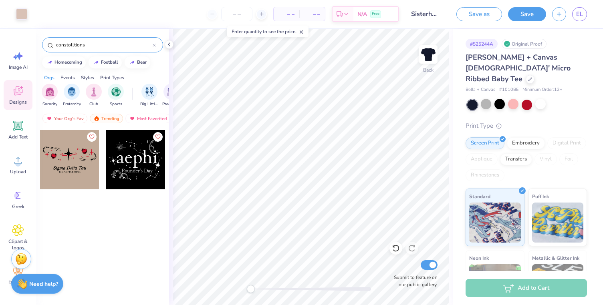
click at [178, 4] on div "– – Per Item – – Total Est. Delivery N/A Free" at bounding box center [216, 14] width 366 height 28
